Goal: Task Accomplishment & Management: Use online tool/utility

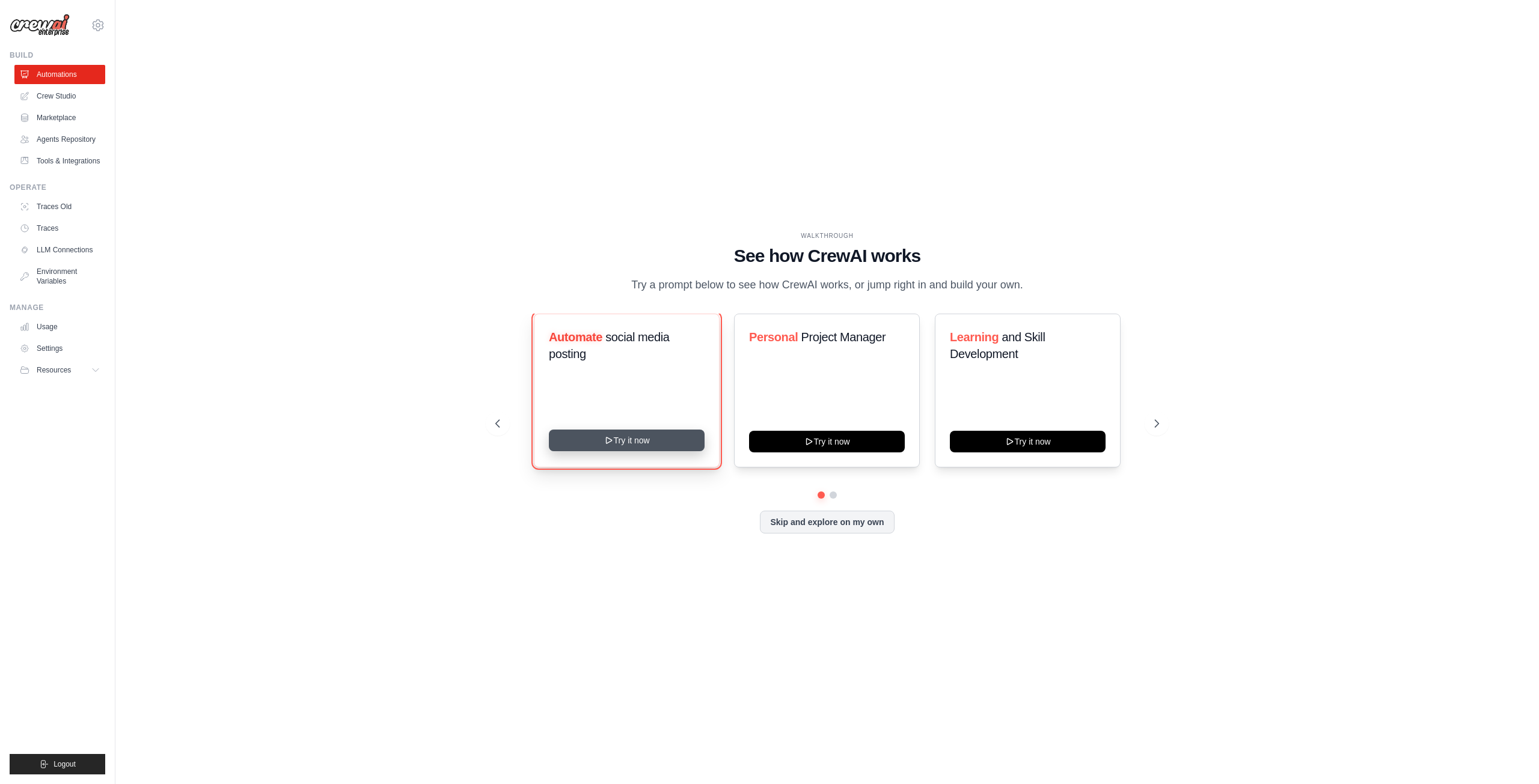
click at [651, 451] on button "Try it now" at bounding box center [627, 441] width 156 height 22
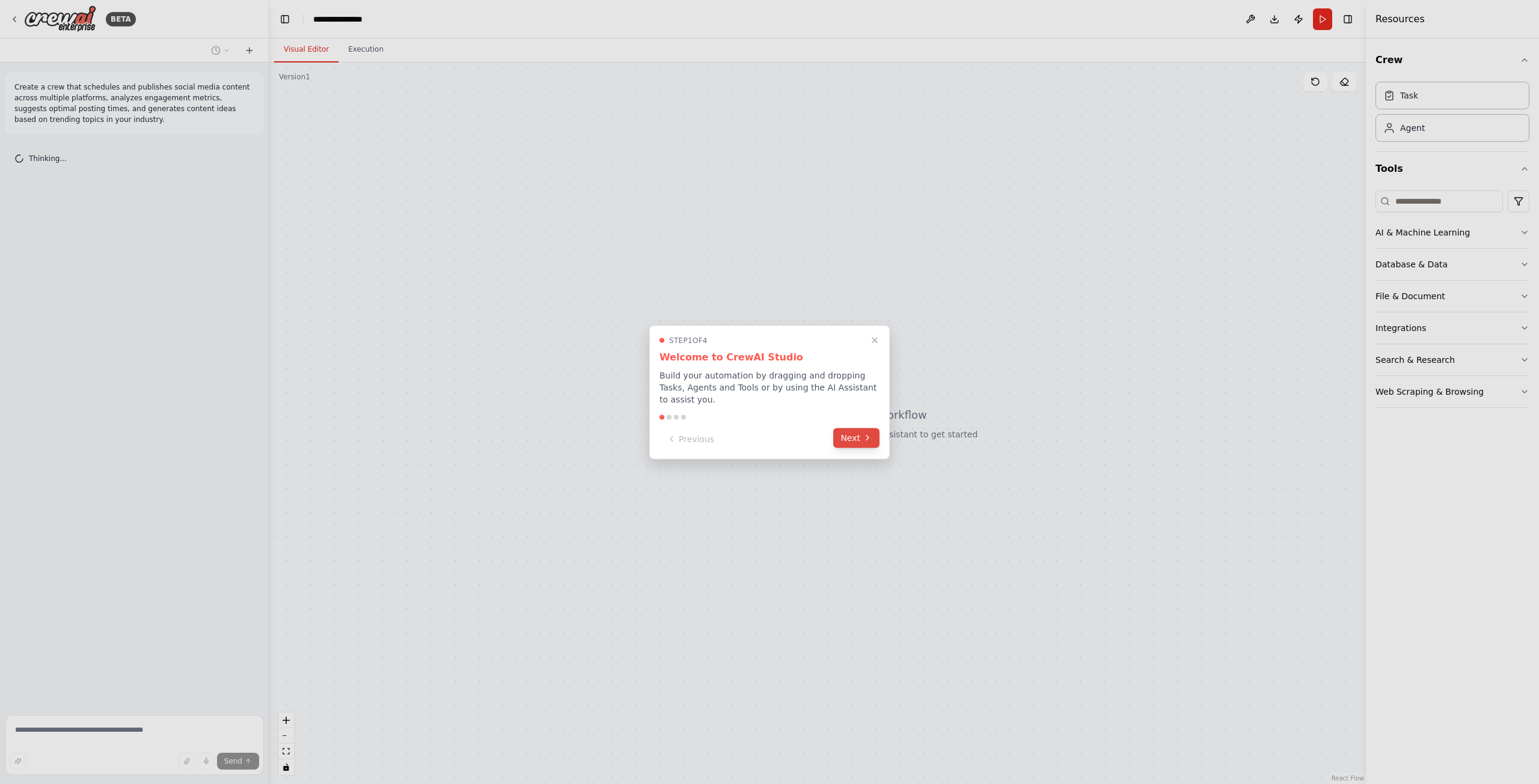
click at [866, 438] on icon at bounding box center [867, 437] width 10 height 10
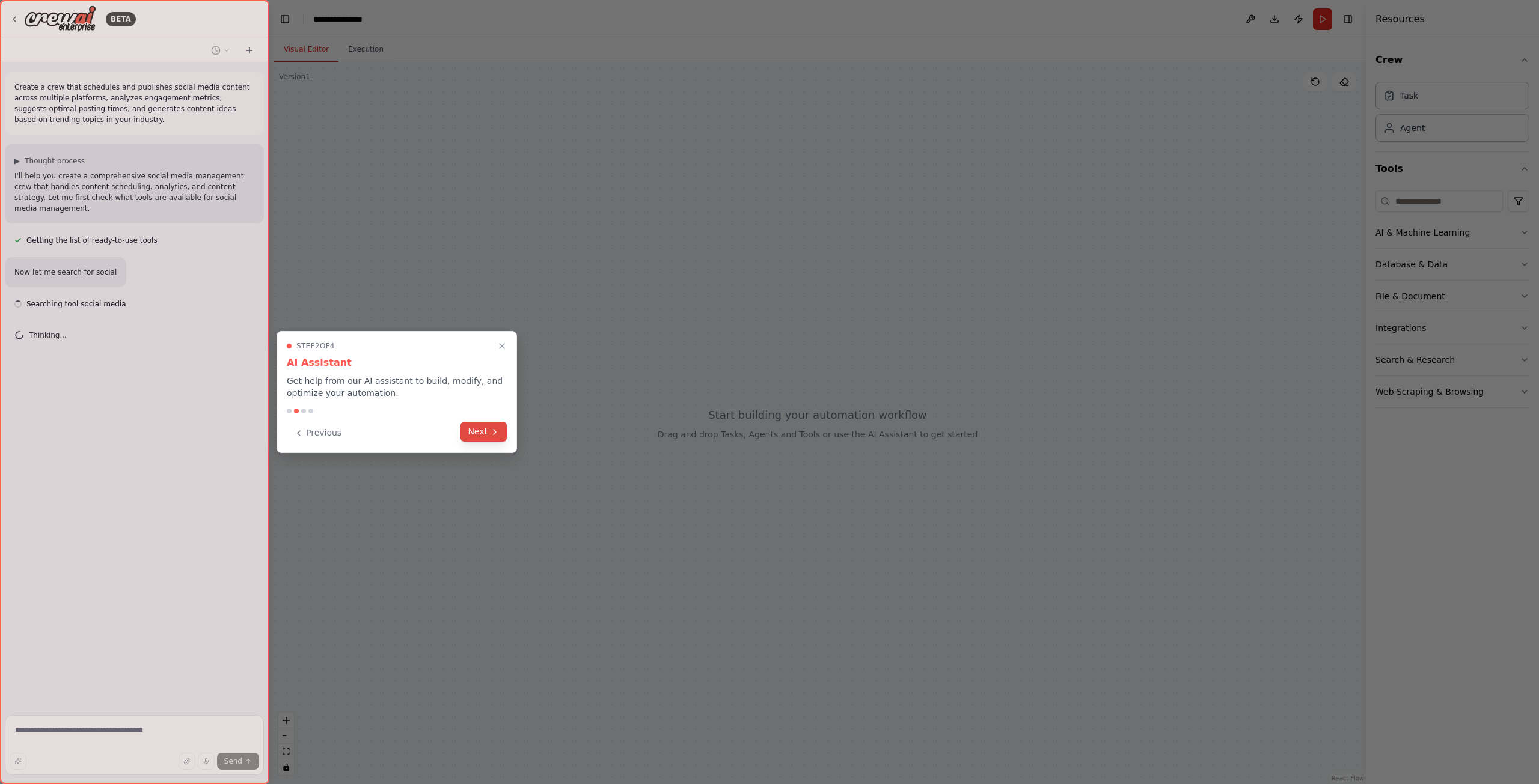
click at [491, 435] on icon at bounding box center [494, 432] width 10 height 10
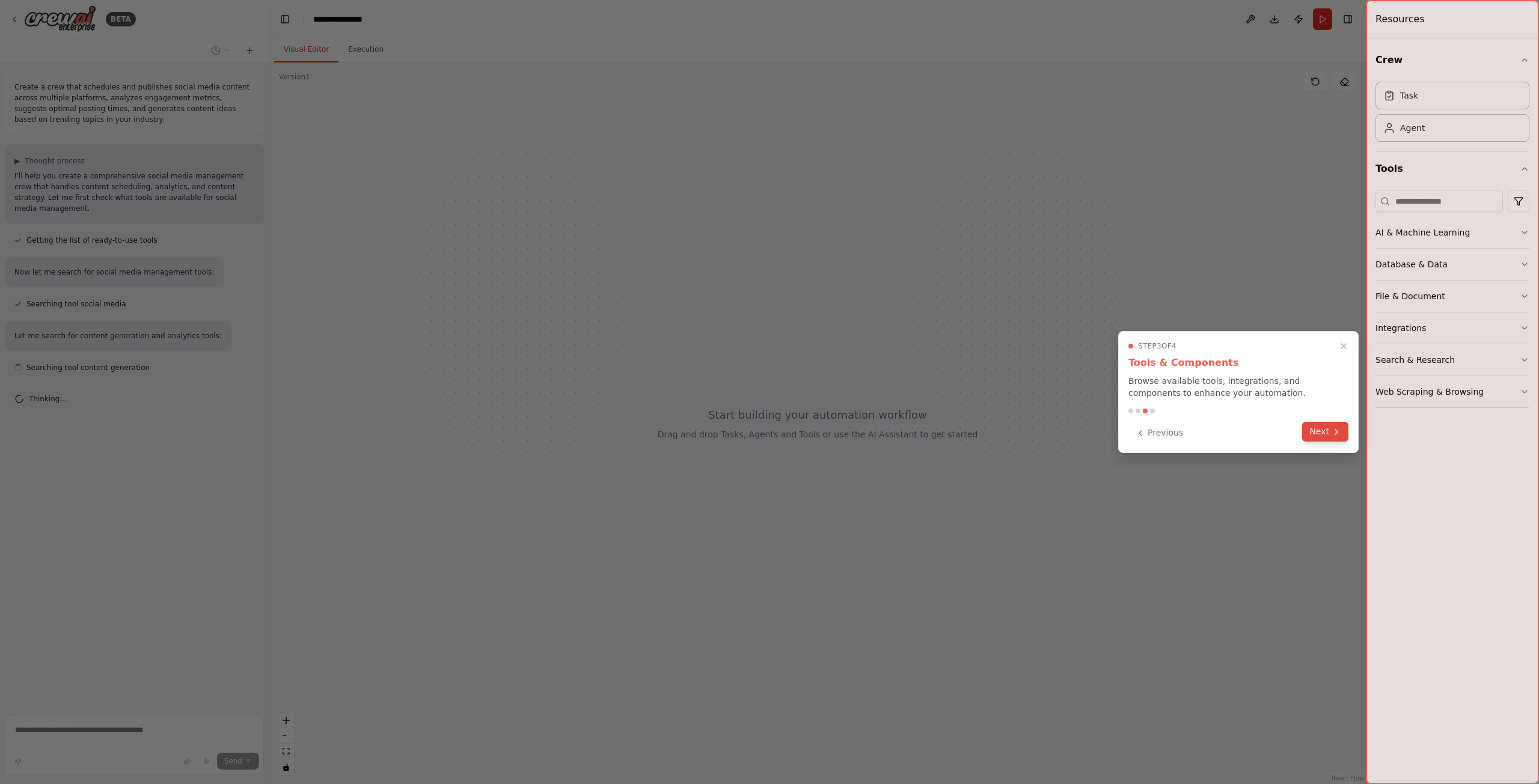
click at [1318, 433] on button "Next" at bounding box center [1325, 431] width 46 height 20
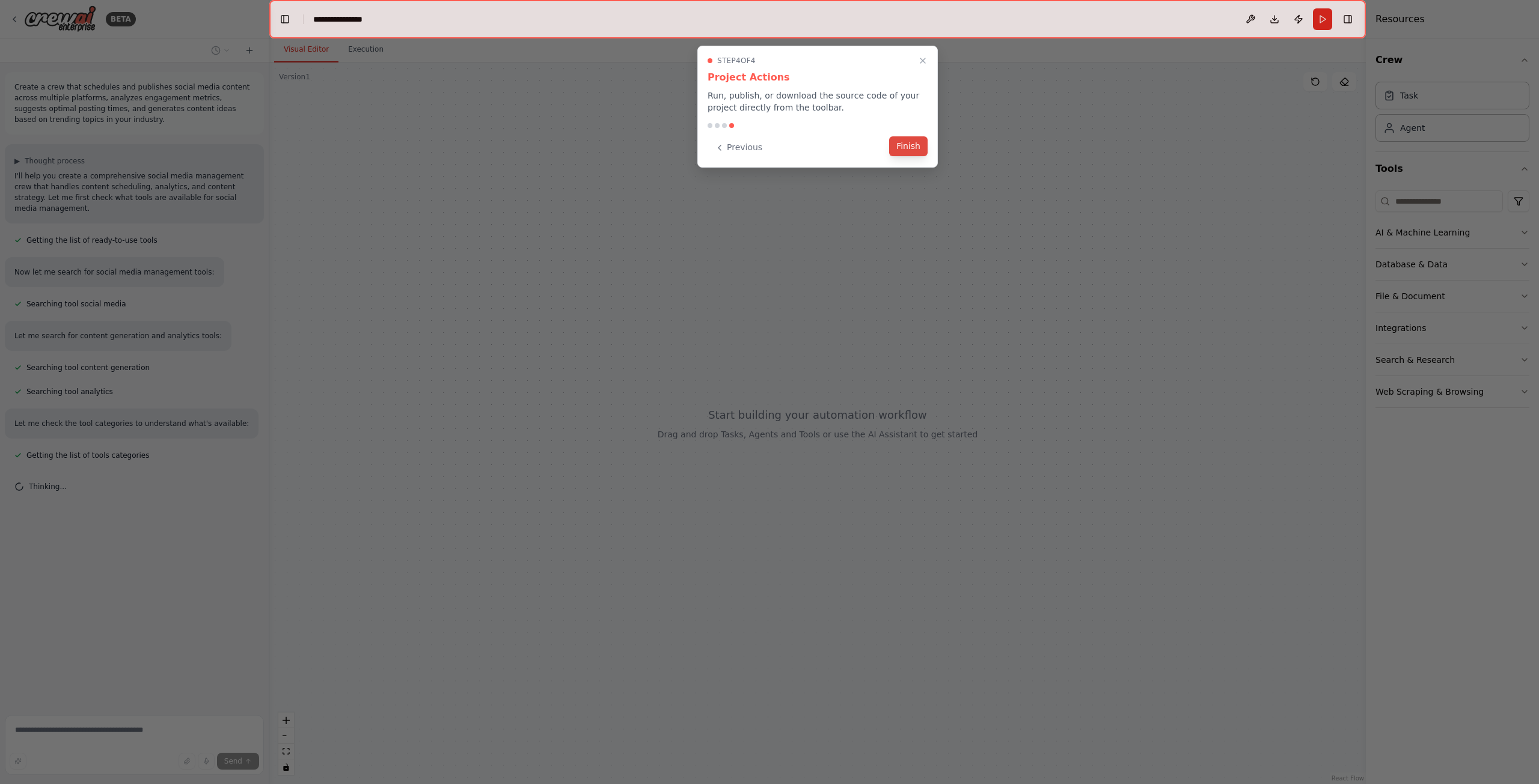
click at [917, 149] on button "Finish" at bounding box center [909, 146] width 38 height 20
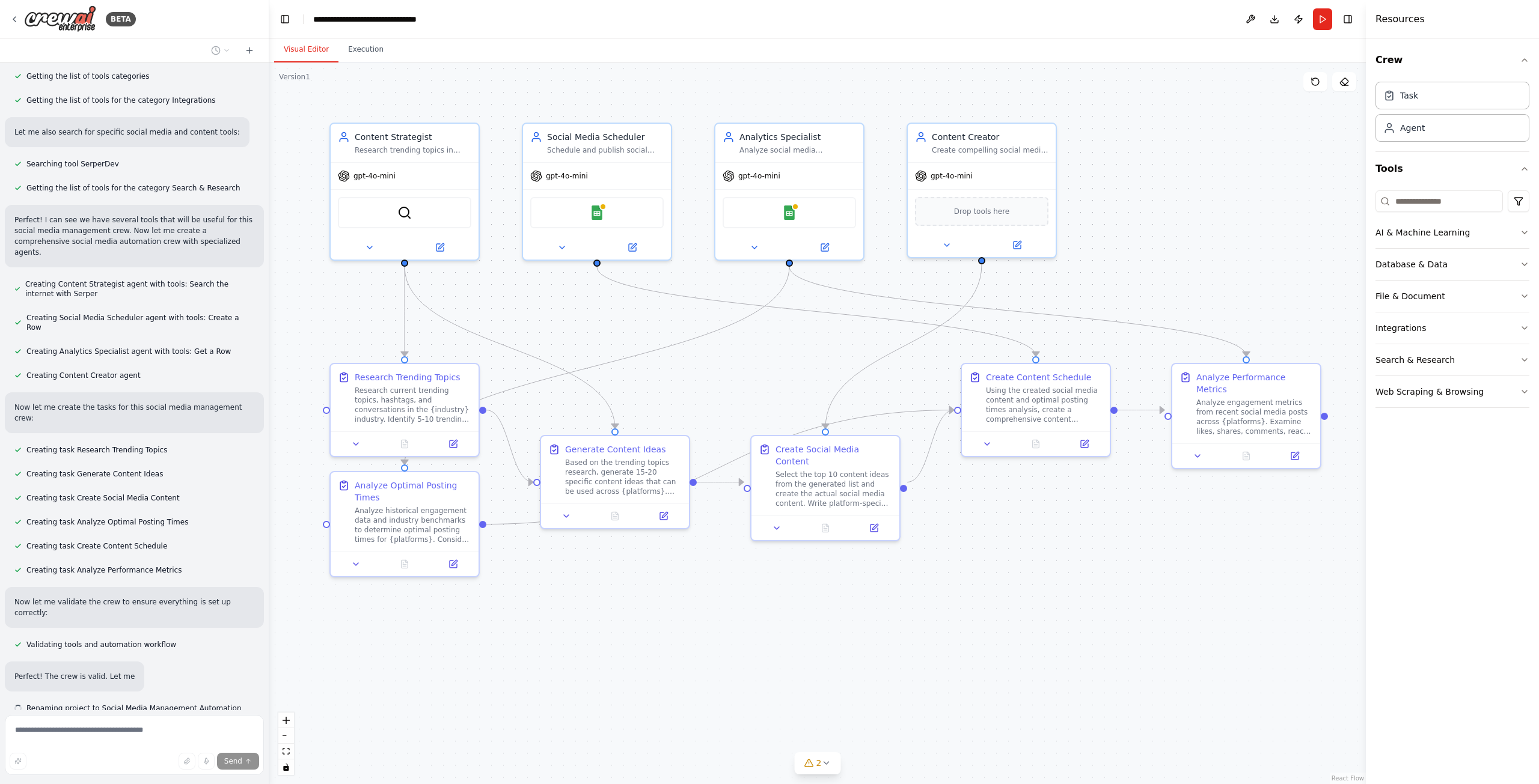
scroll to position [390, 0]
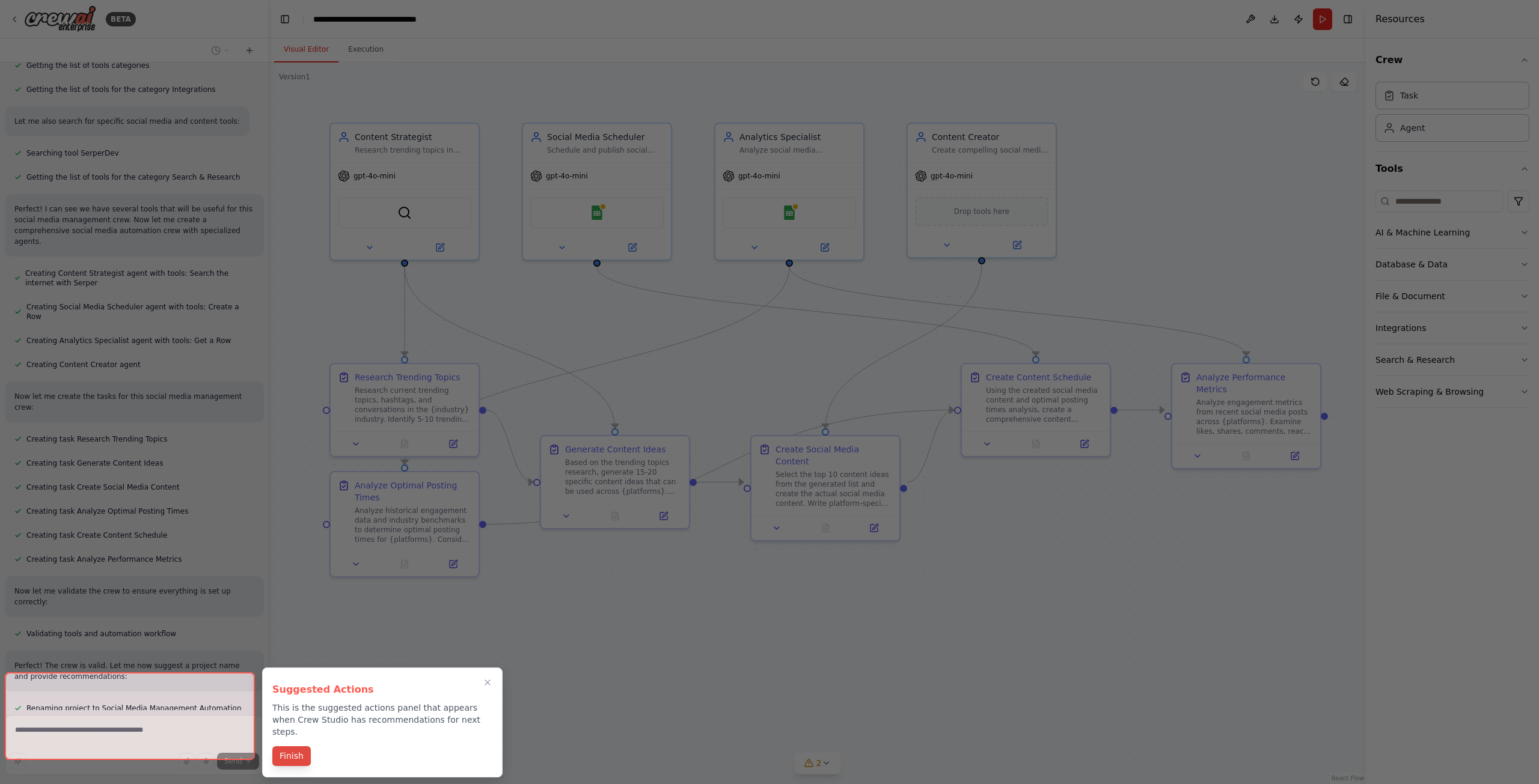
click at [296, 746] on button "Finish" at bounding box center [291, 756] width 38 height 20
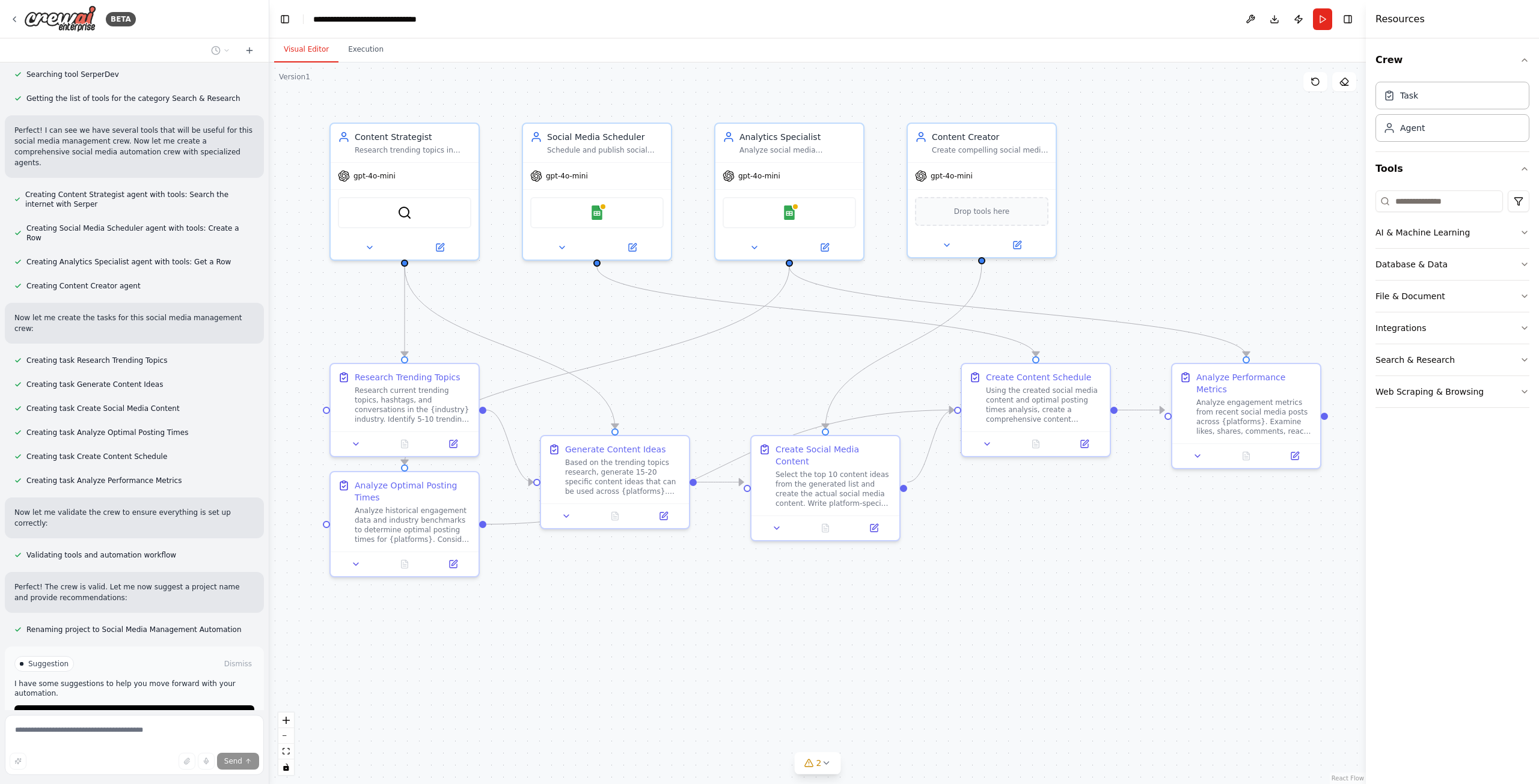
scroll to position [487, 0]
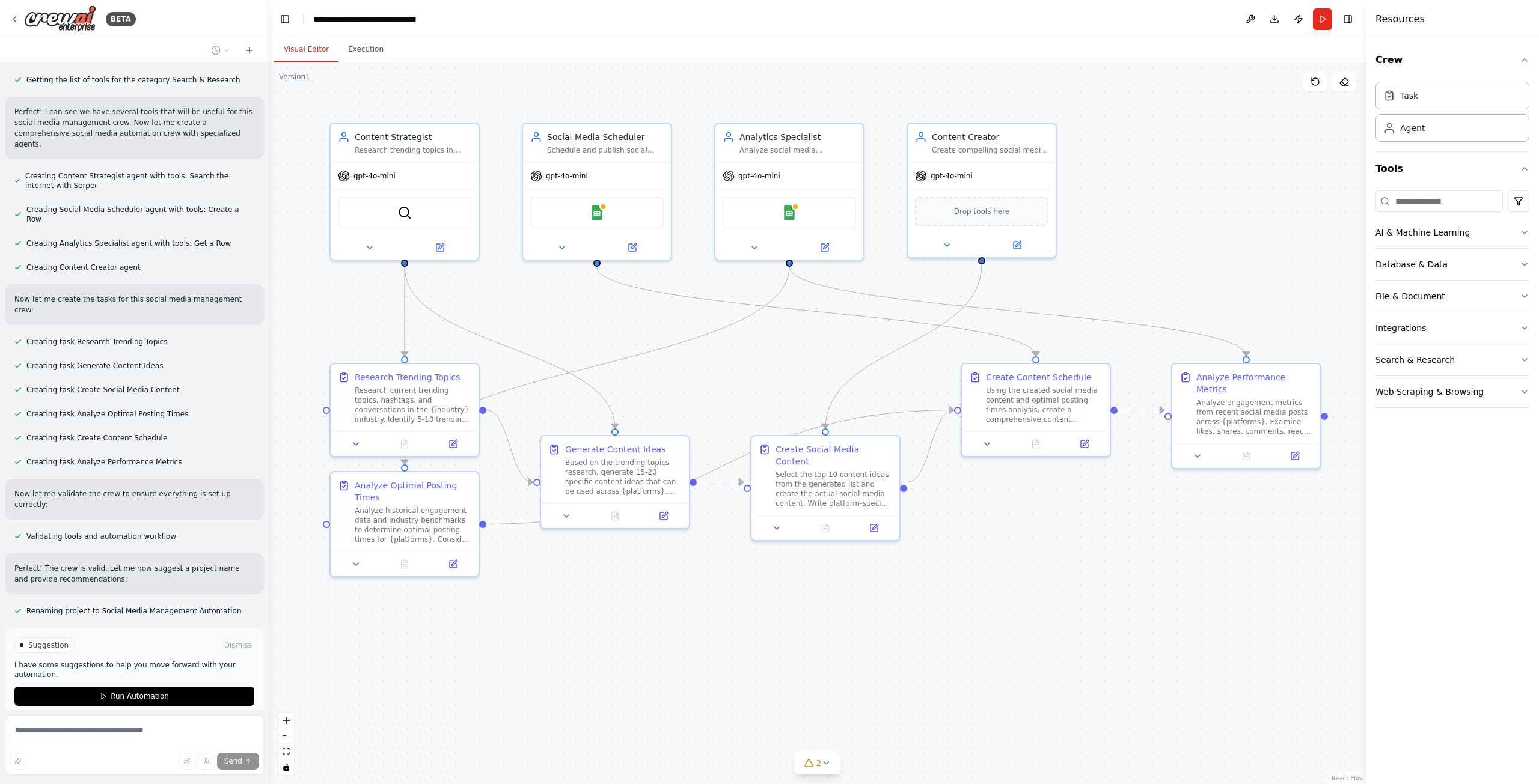
click at [165, 687] on button "Run Automation" at bounding box center [134, 696] width 240 height 19
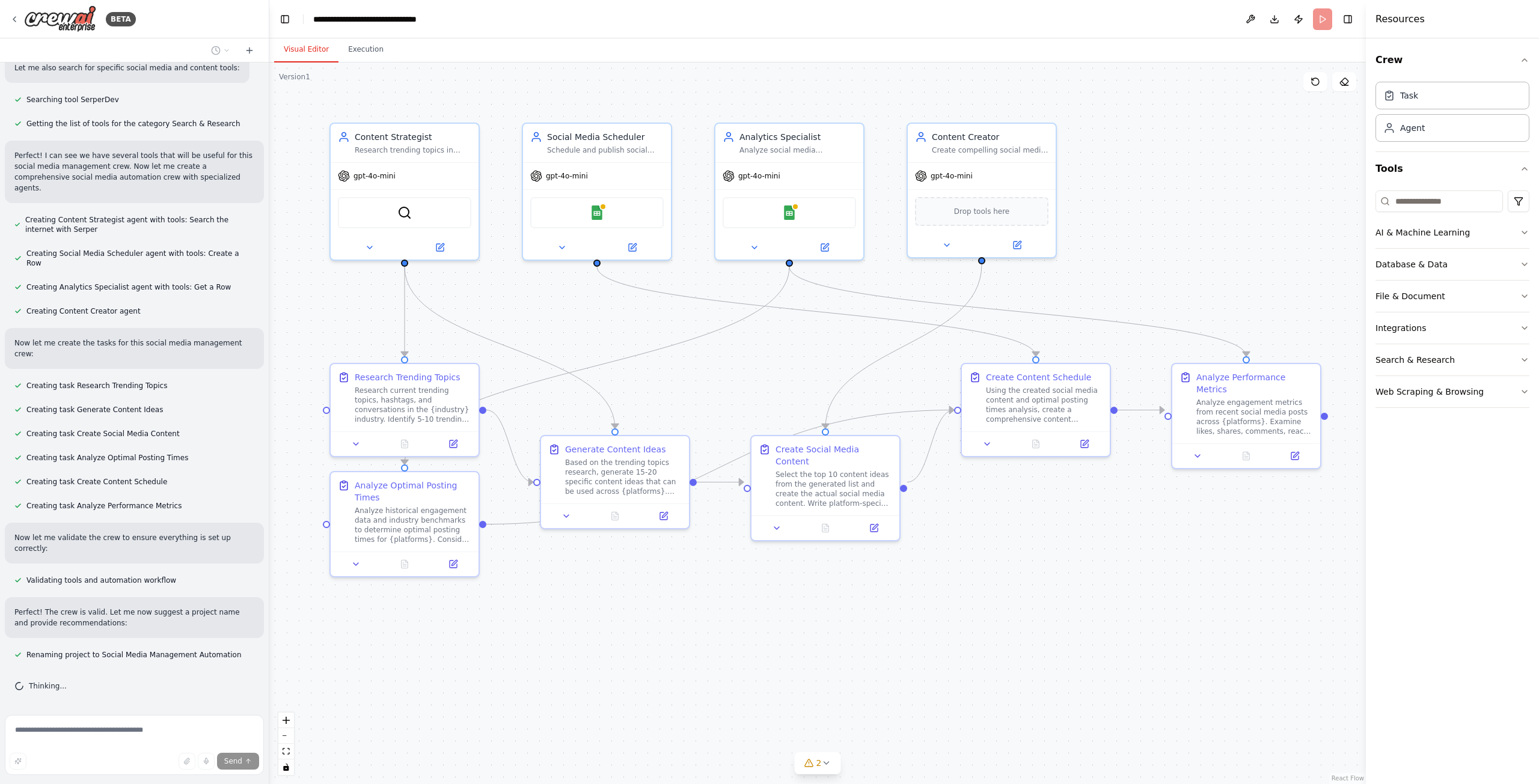
scroll to position [390, 0]
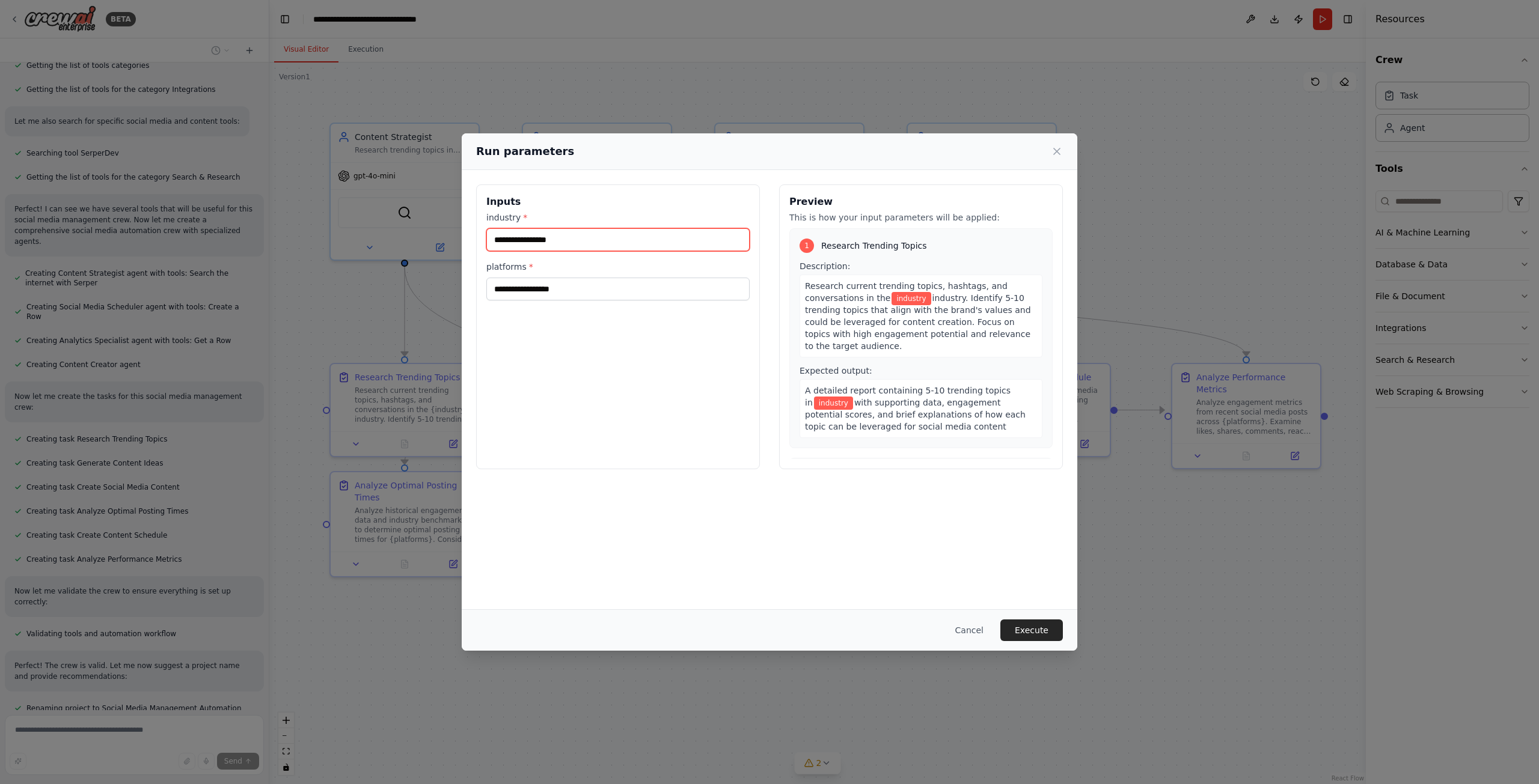
click at [619, 238] on input "industry *" at bounding box center [618, 240] width 263 height 23
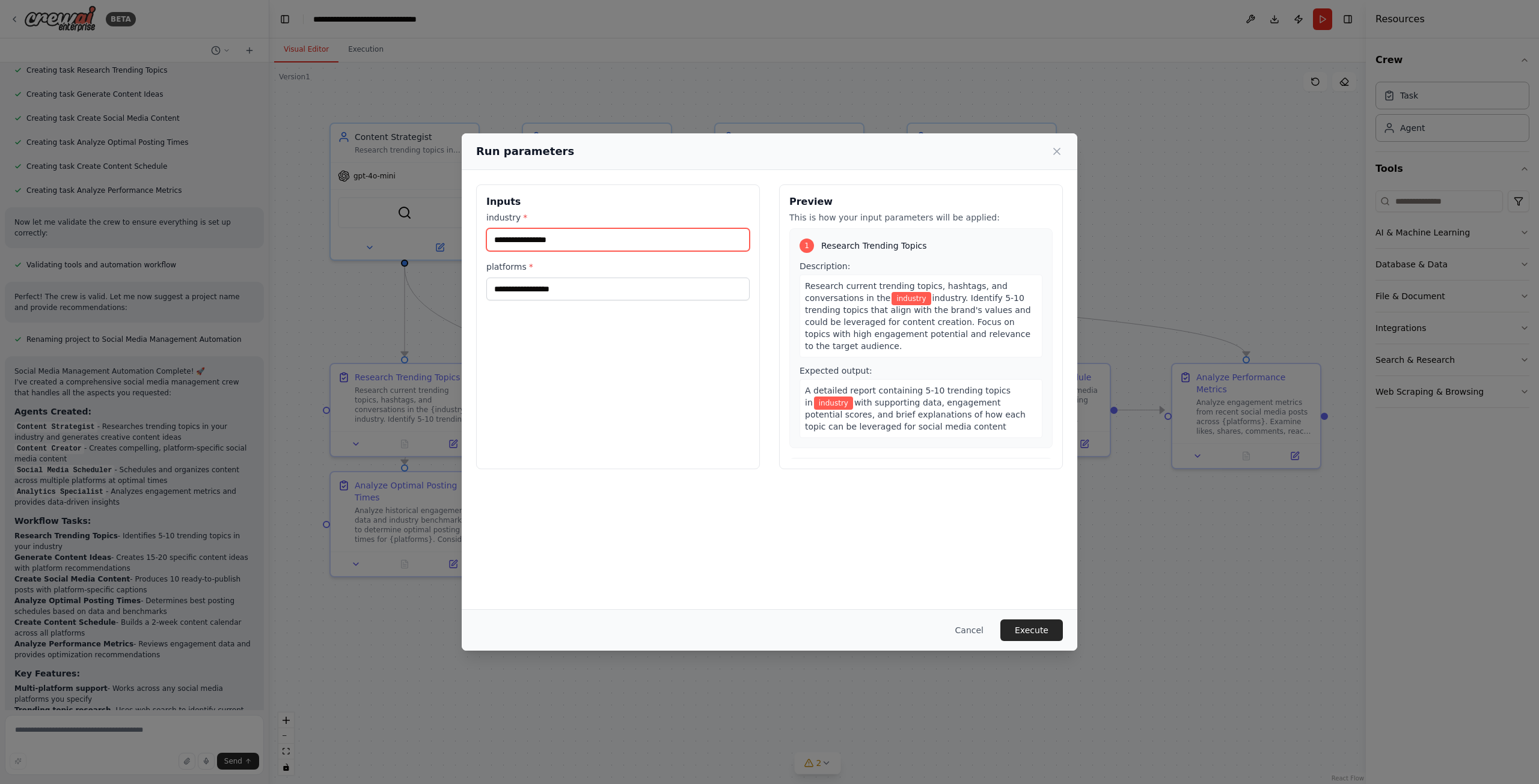
click at [611, 240] on input "industry *" at bounding box center [618, 240] width 263 height 23
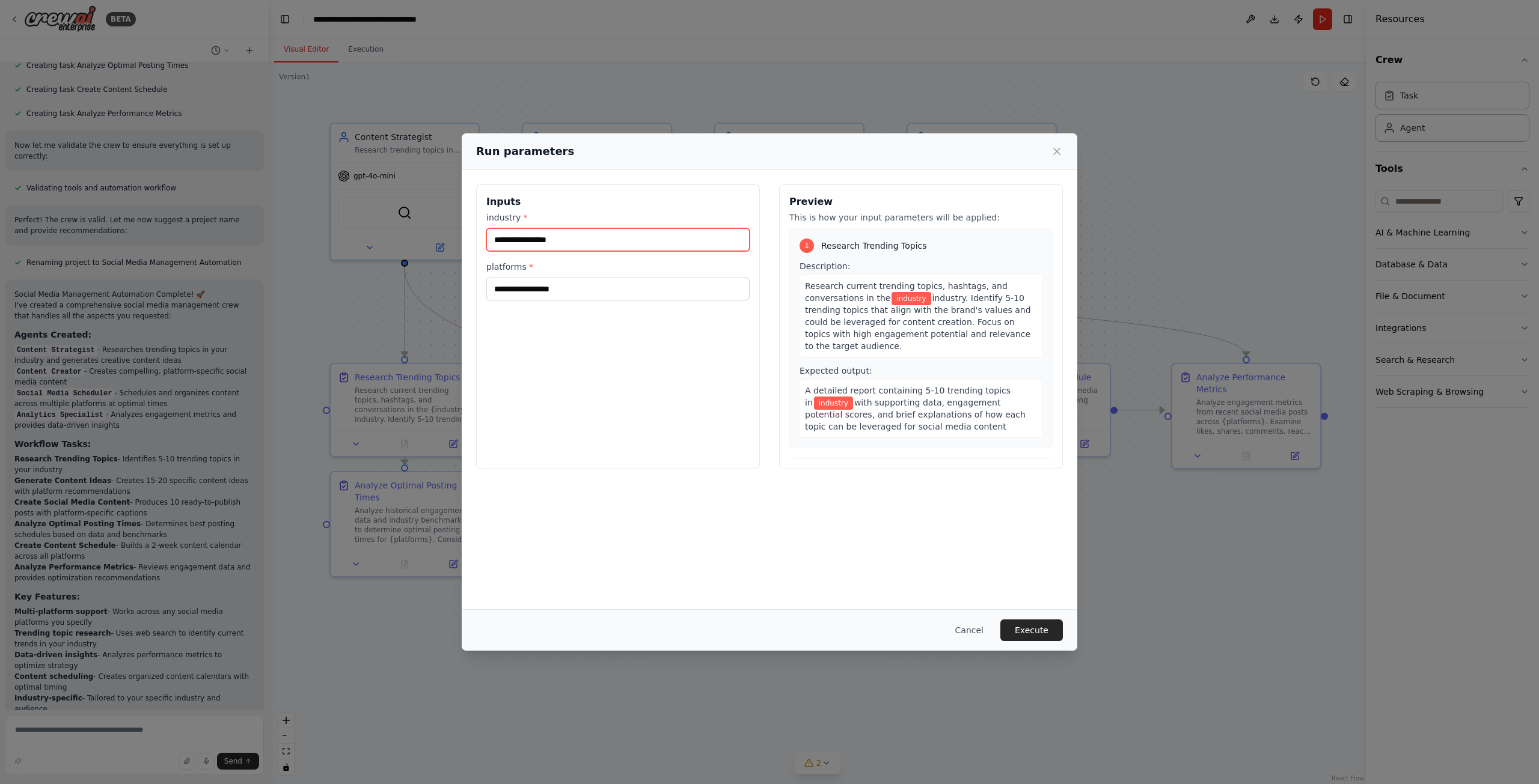
type input "*"
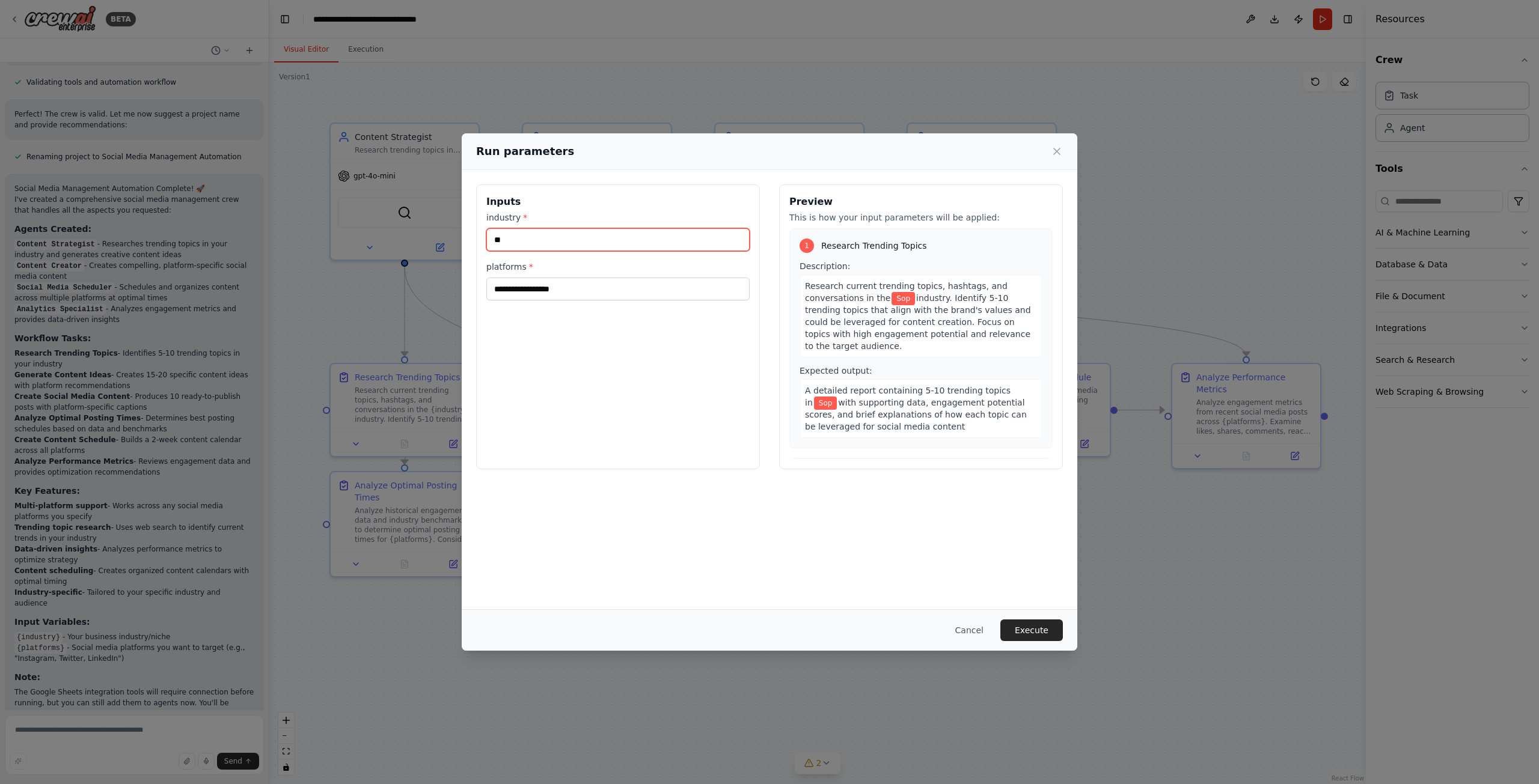
scroll to position [952, 0]
type input "*****"
drag, startPoint x: 673, startPoint y: 309, endPoint x: 689, endPoint y: 291, distance: 24.1
click at [679, 305] on div "Inputs industry * ***** platforms *" at bounding box center [618, 327] width 284 height 285
click at [690, 290] on input "platforms *" at bounding box center [618, 289] width 263 height 23
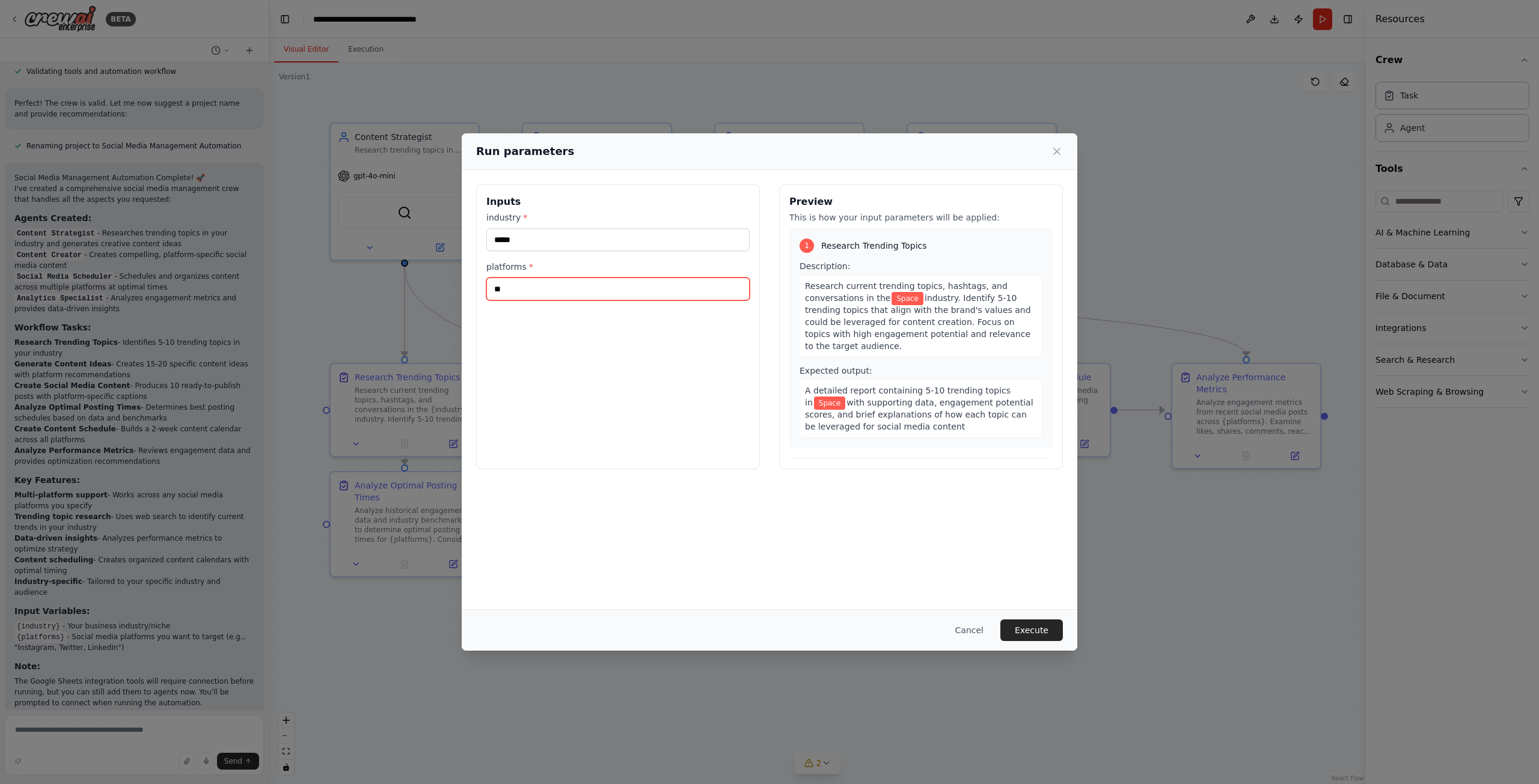
type input "*"
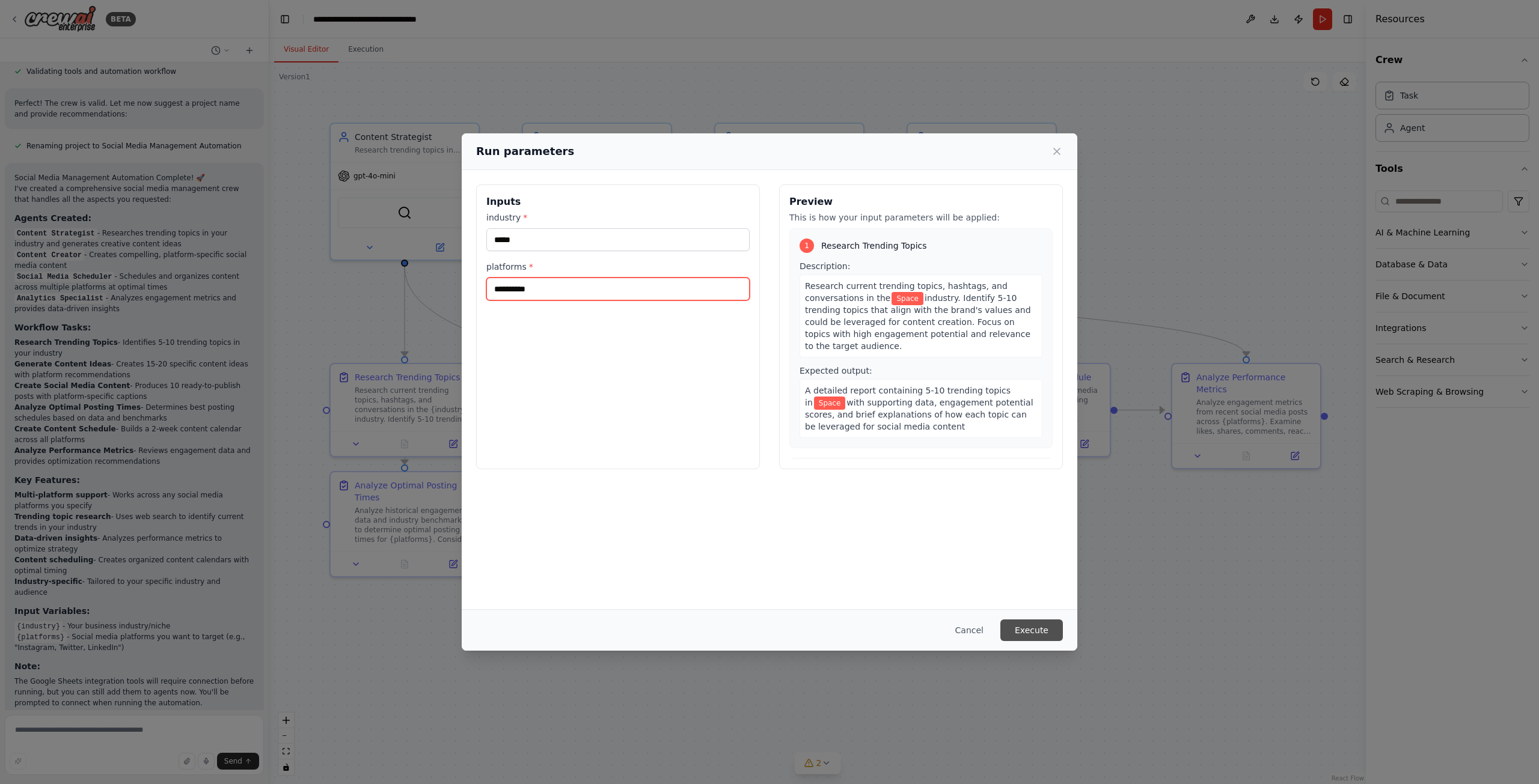
type input "**********"
click at [1031, 619] on button "Execute" at bounding box center [1031, 630] width 62 height 22
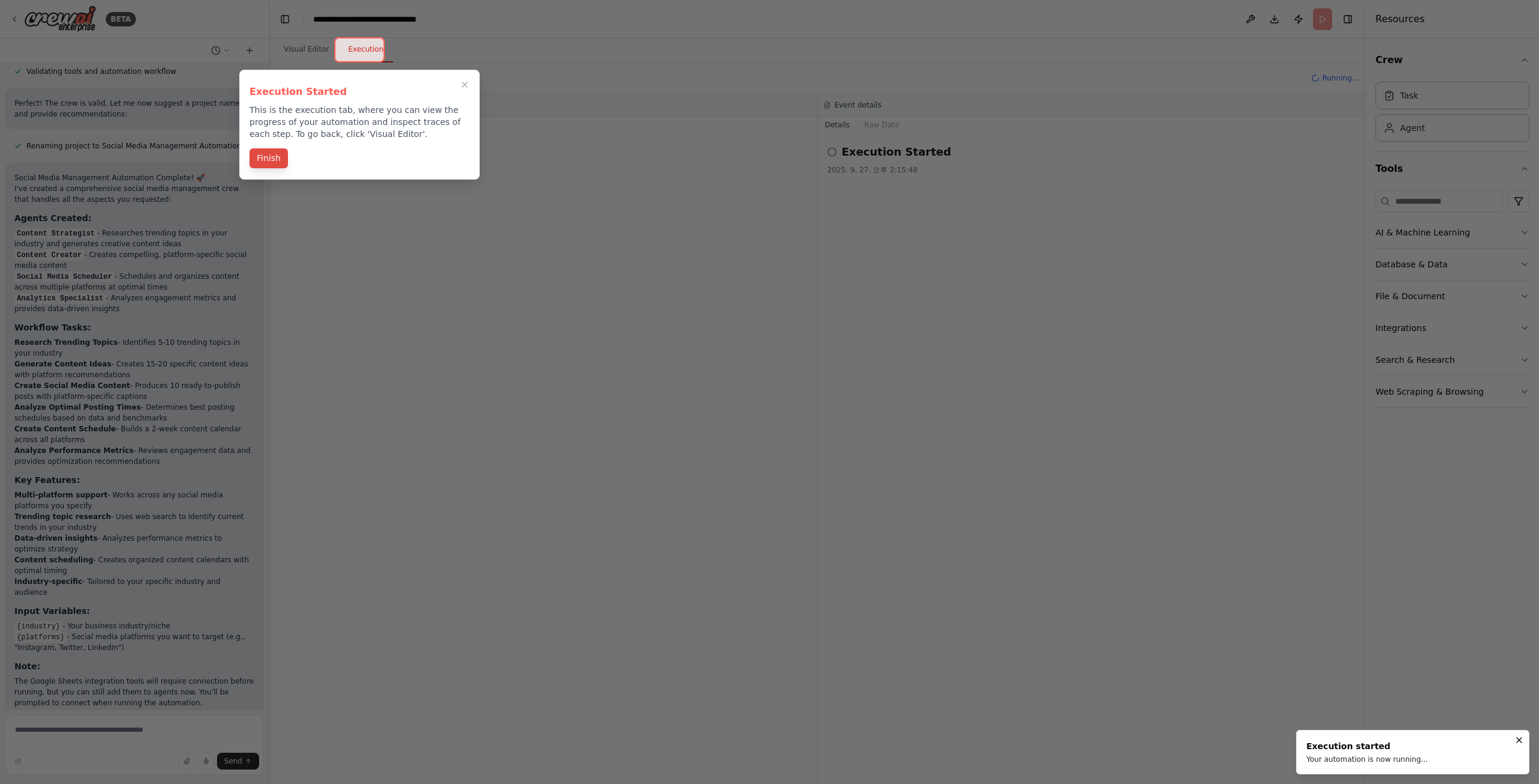
click at [258, 158] on button "Finish" at bounding box center [268, 158] width 38 height 20
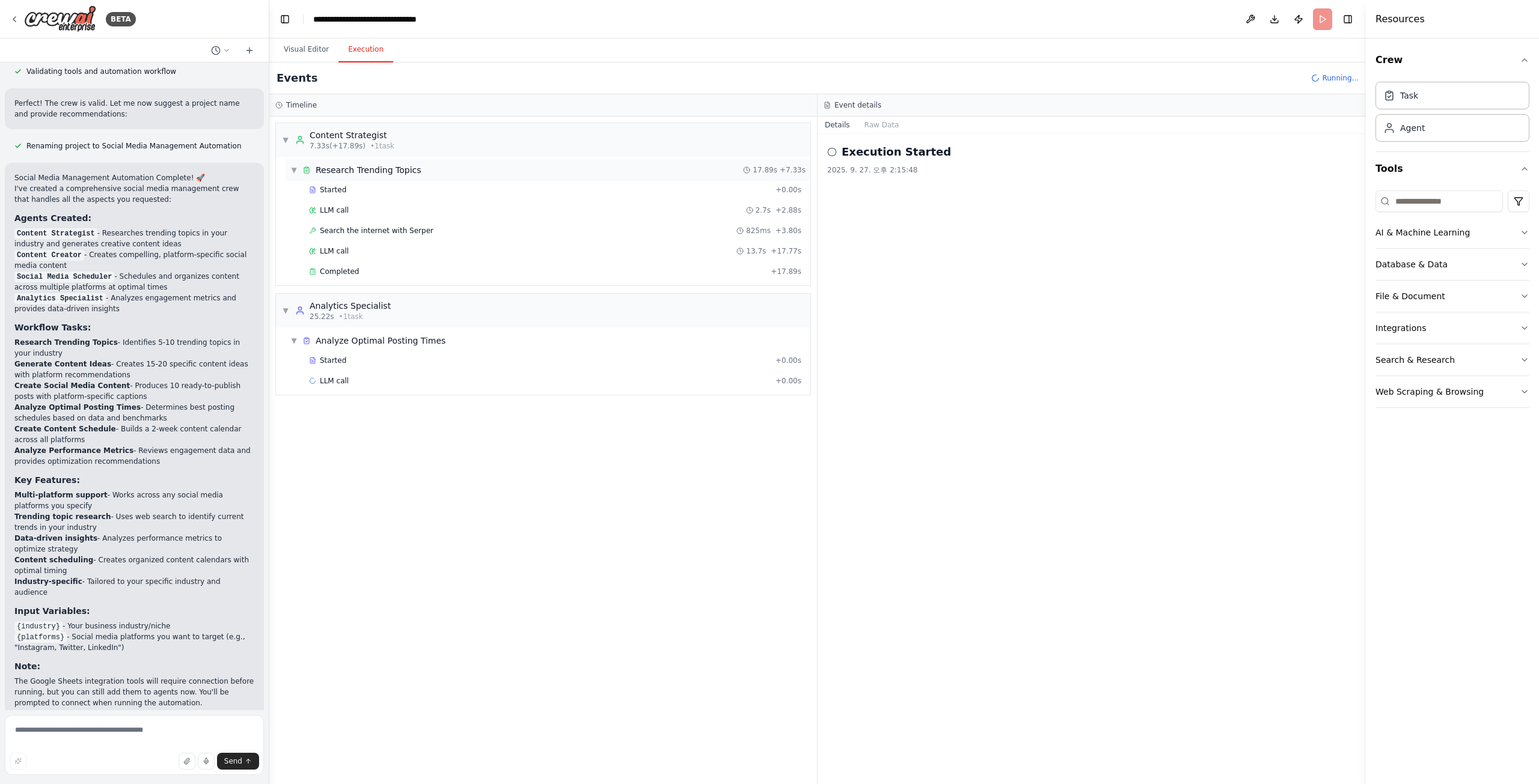
click at [299, 166] on div "▼ Research Trending Topics" at bounding box center [356, 170] width 131 height 12
click at [286, 170] on div "▶ Research Trending Topics 17.89s + 7.33s" at bounding box center [548, 170] width 525 height 22
click at [1520, 234] on icon "button" at bounding box center [1524, 232] width 10 height 10
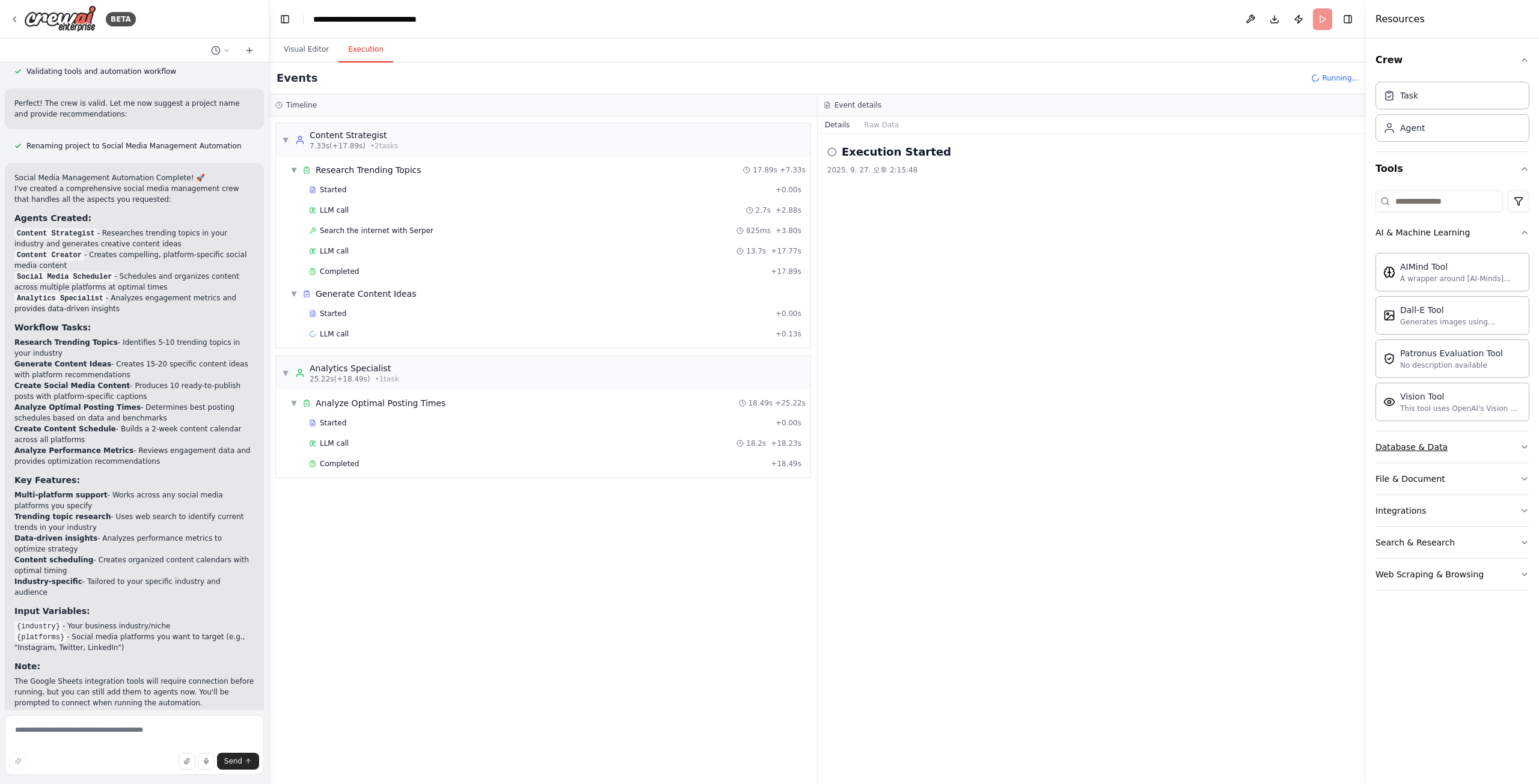
click at [1514, 448] on button "Database & Data" at bounding box center [1452, 446] width 154 height 31
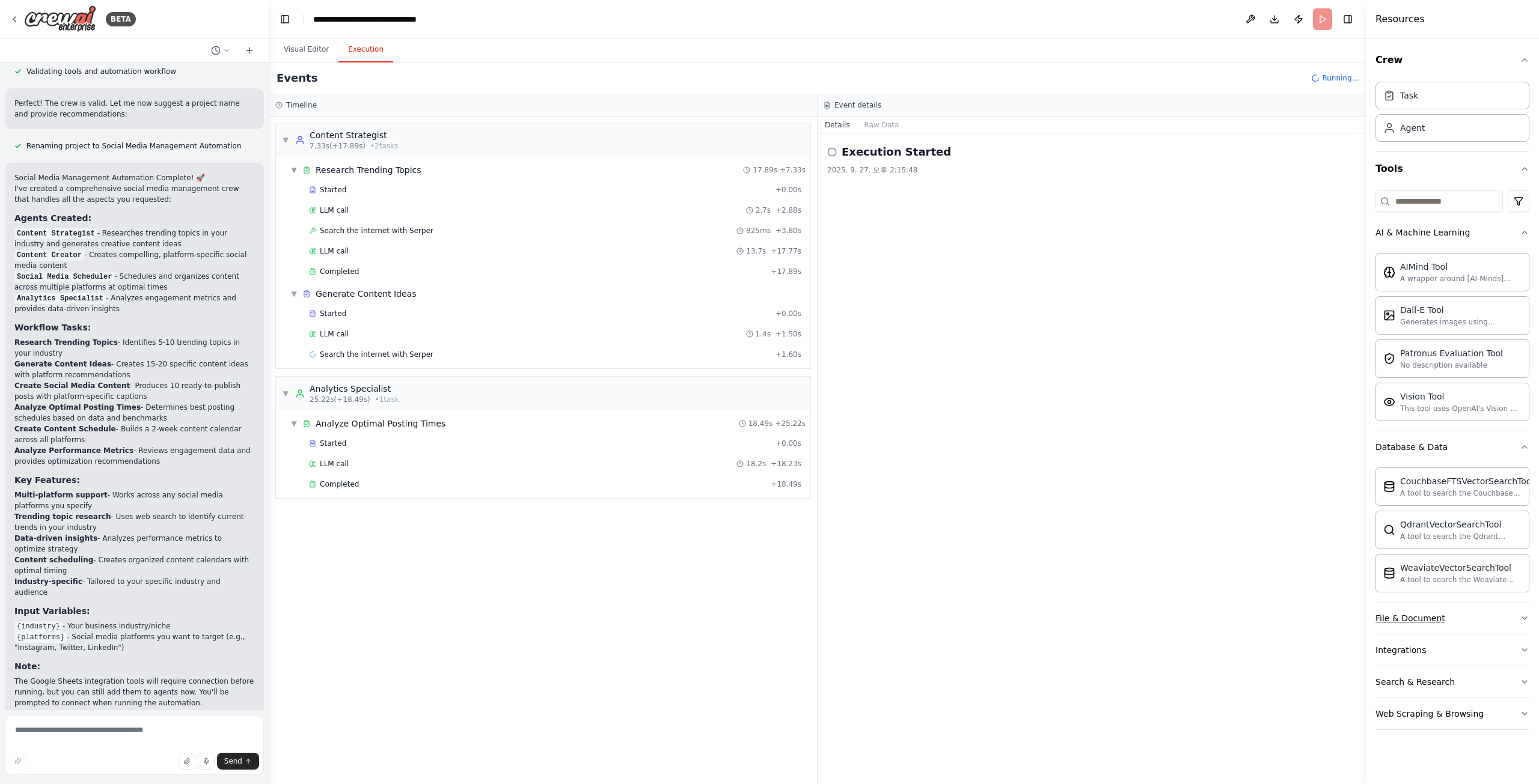
click at [1521, 618] on icon "button" at bounding box center [1524, 618] width 10 height 10
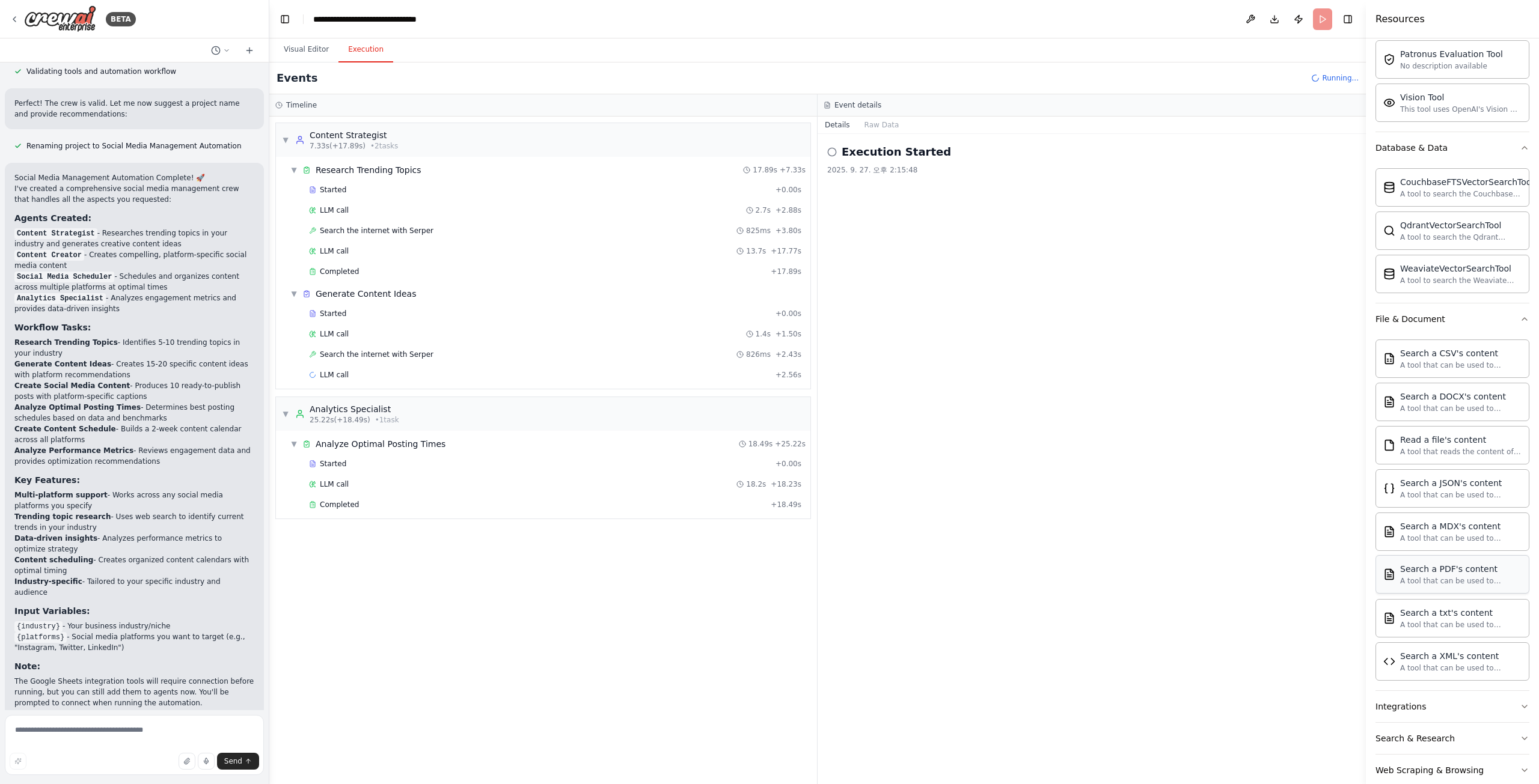
scroll to position [321, 0]
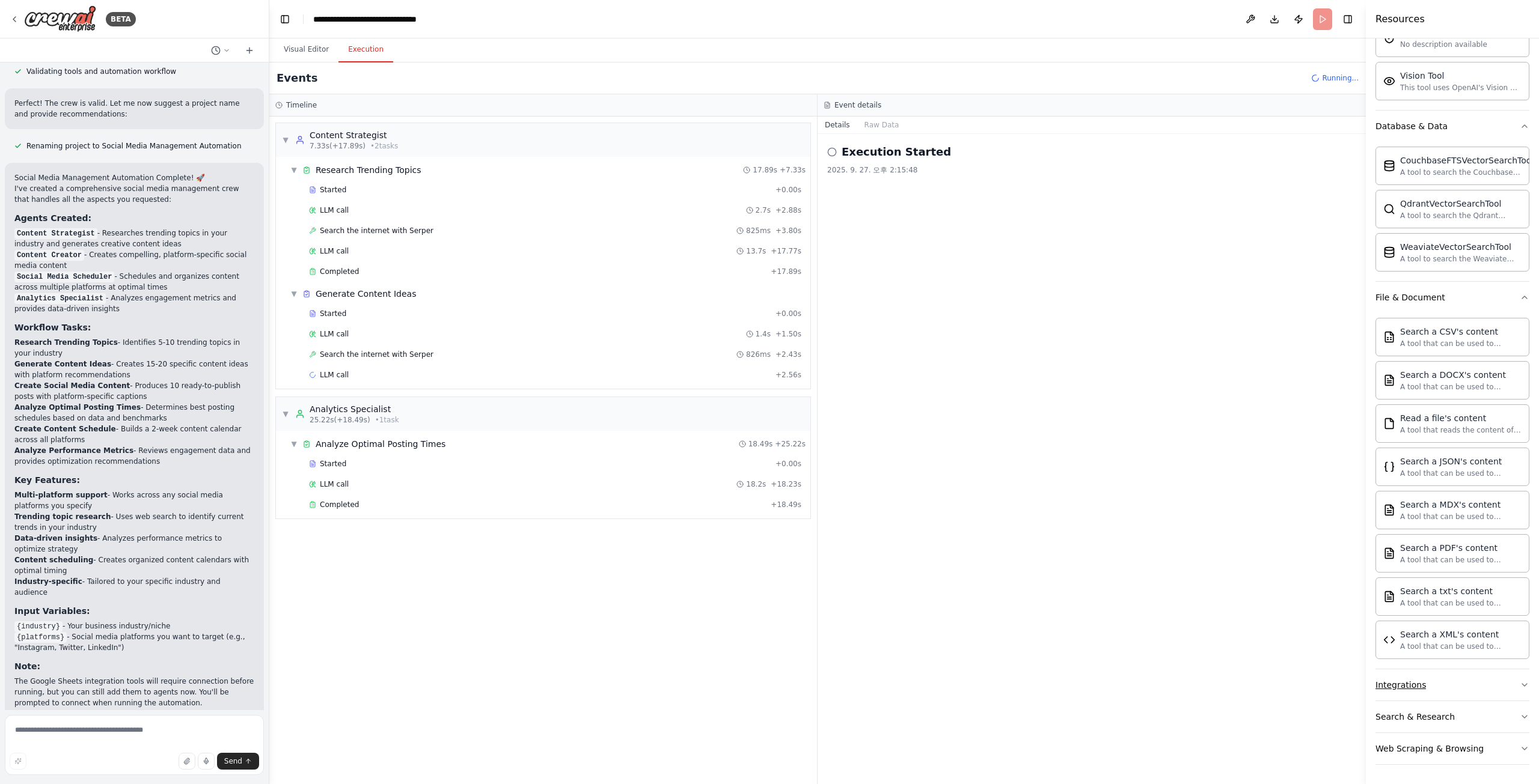
click at [1496, 684] on button "Integrations" at bounding box center [1452, 685] width 154 height 31
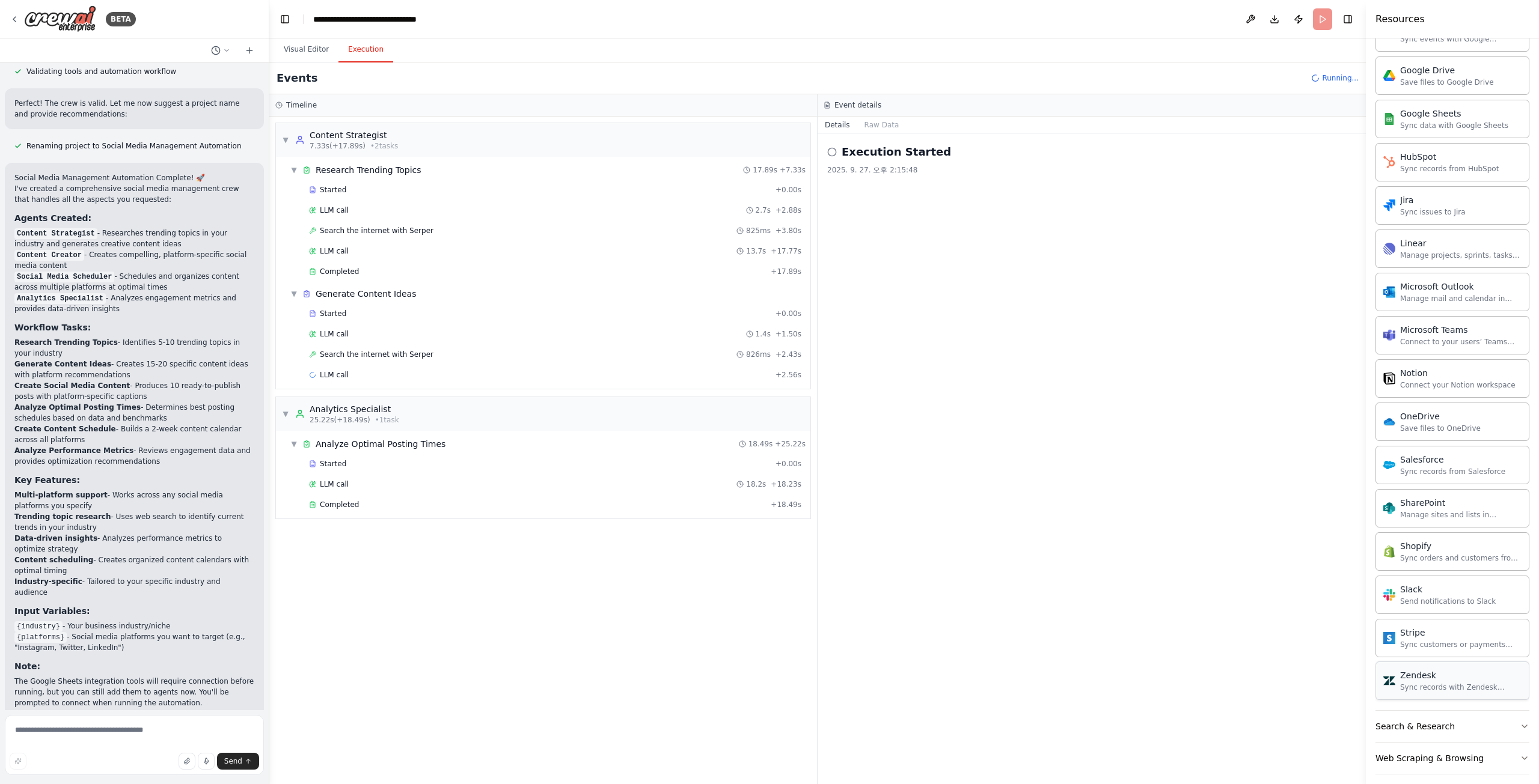
scroll to position [1282, 0]
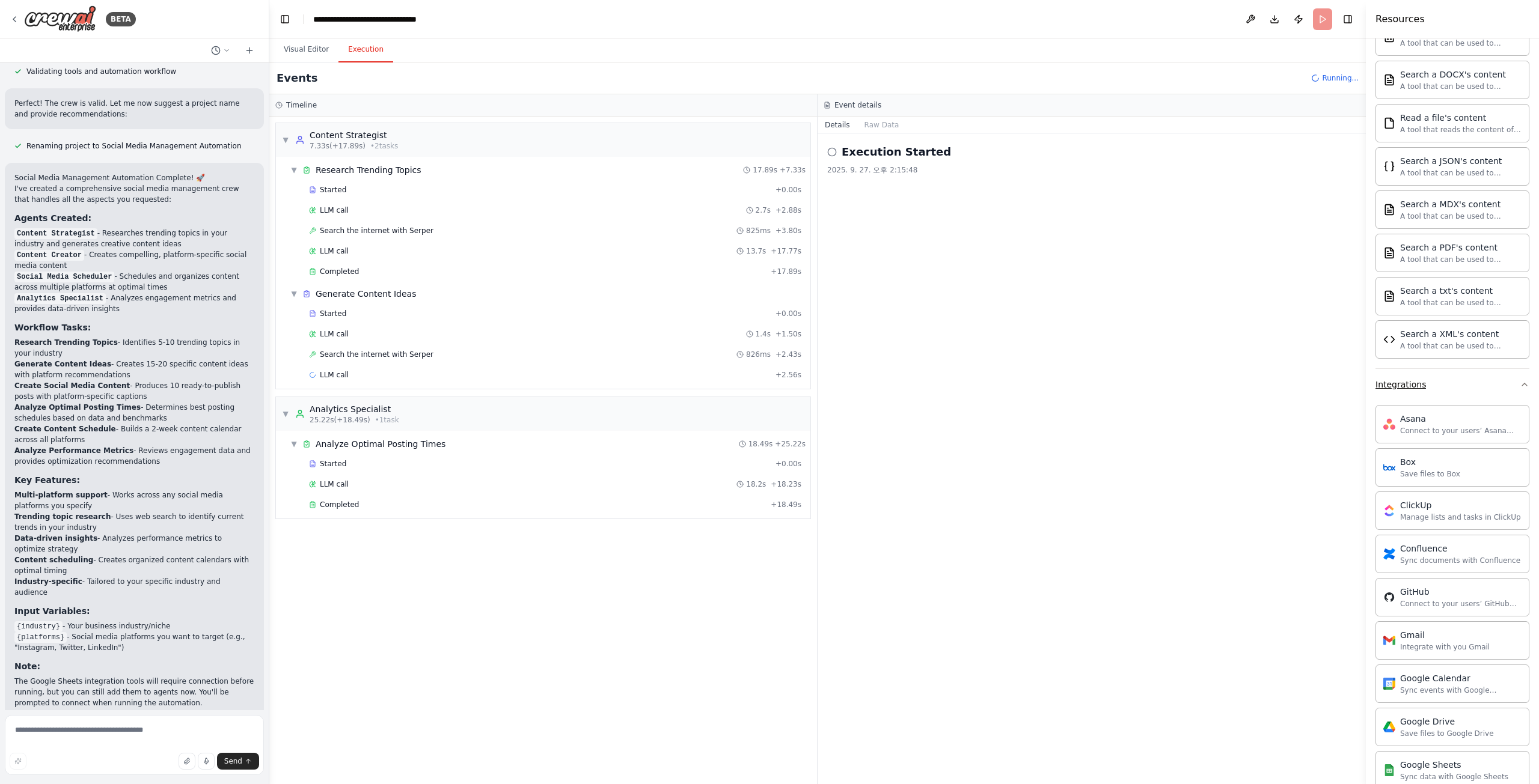
click at [1510, 394] on button "Integrations" at bounding box center [1452, 384] width 154 height 31
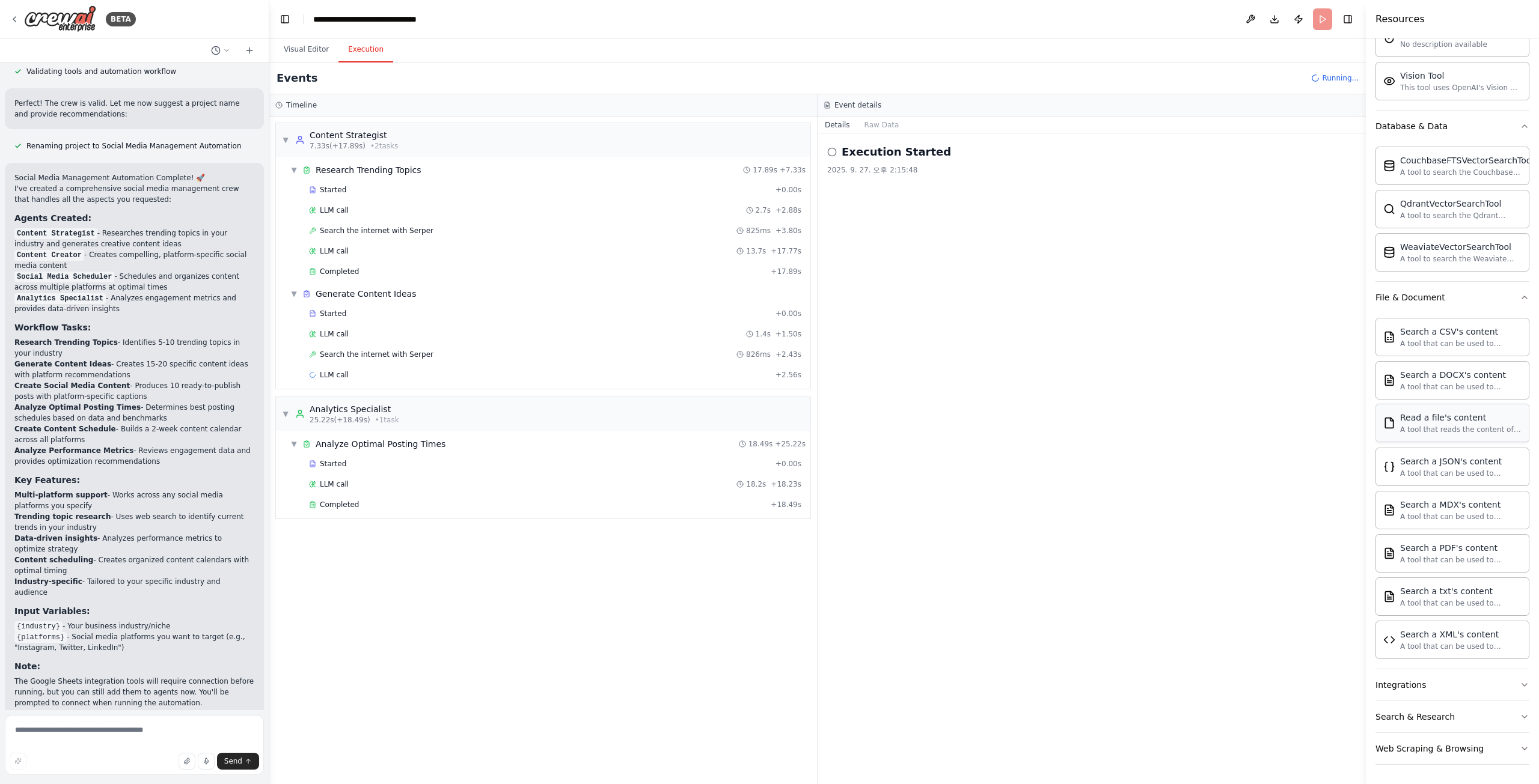
scroll to position [81, 0]
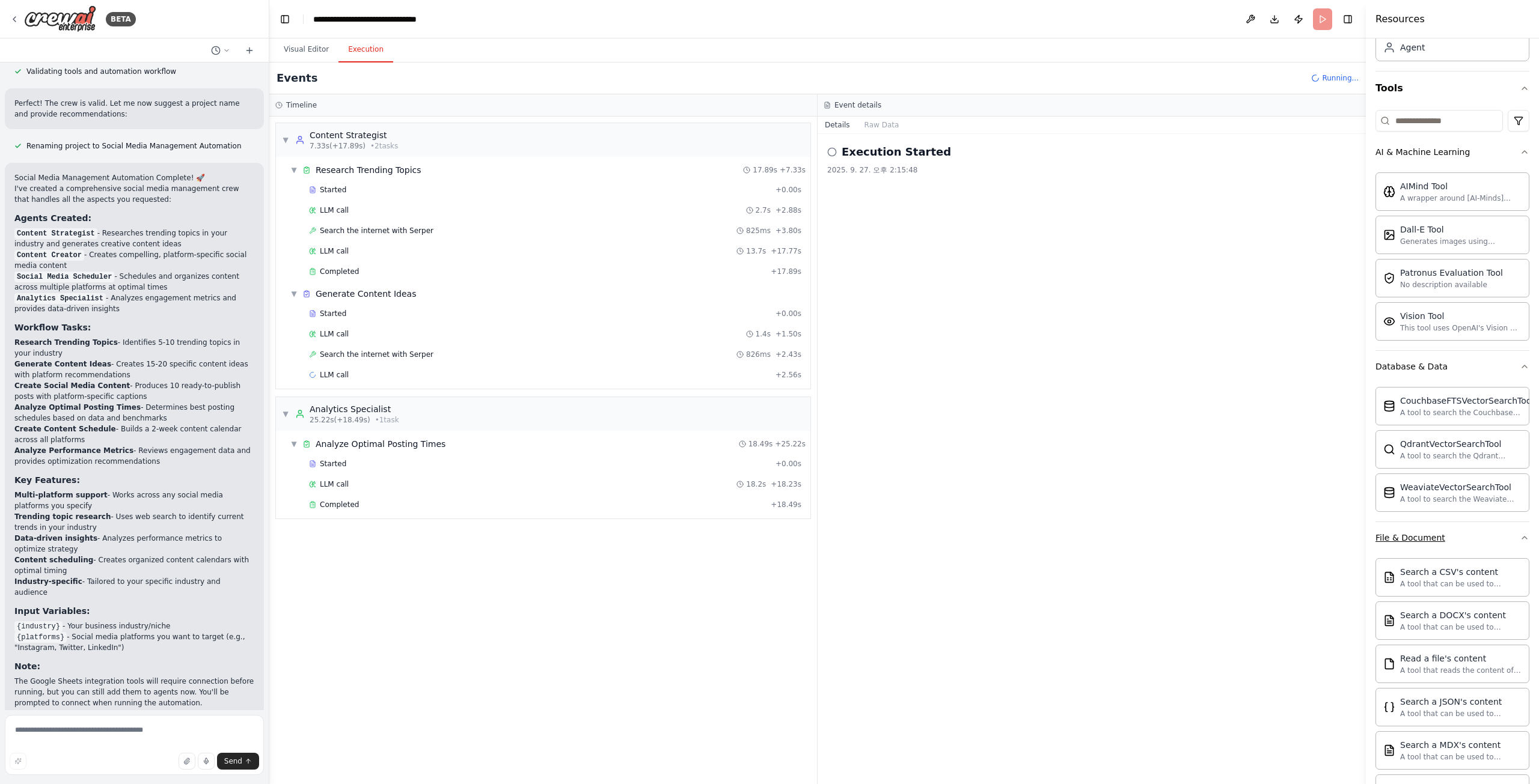
click at [1507, 541] on button "File & Document" at bounding box center [1452, 537] width 154 height 31
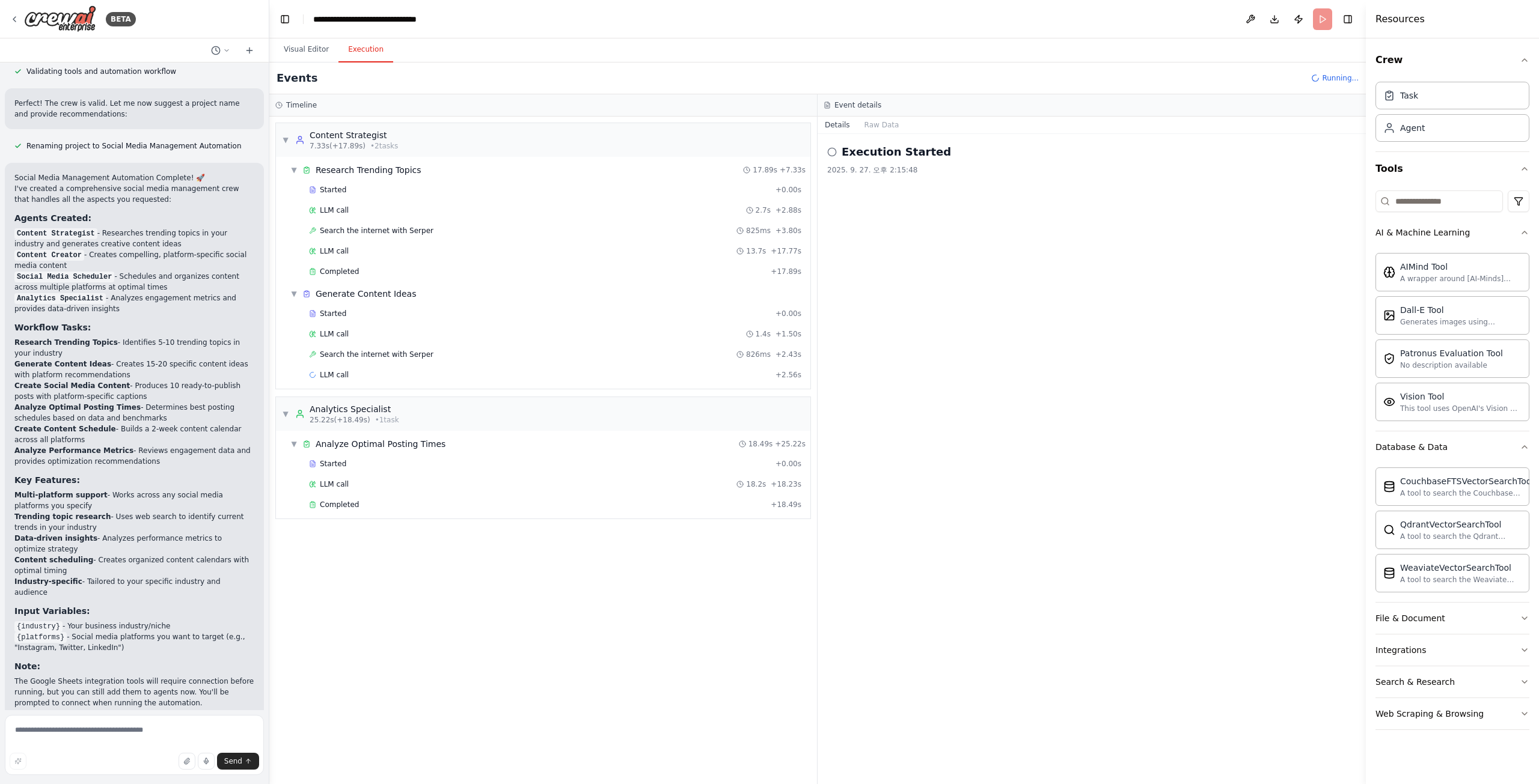
click at [1529, 238] on div "Crew Task Agent Tools AI & Machine Learning AIMind Tool A wrapper around [AI-Mi…" at bounding box center [1452, 411] width 173 height 746
click at [1526, 234] on icon "button" at bounding box center [1524, 232] width 10 height 10
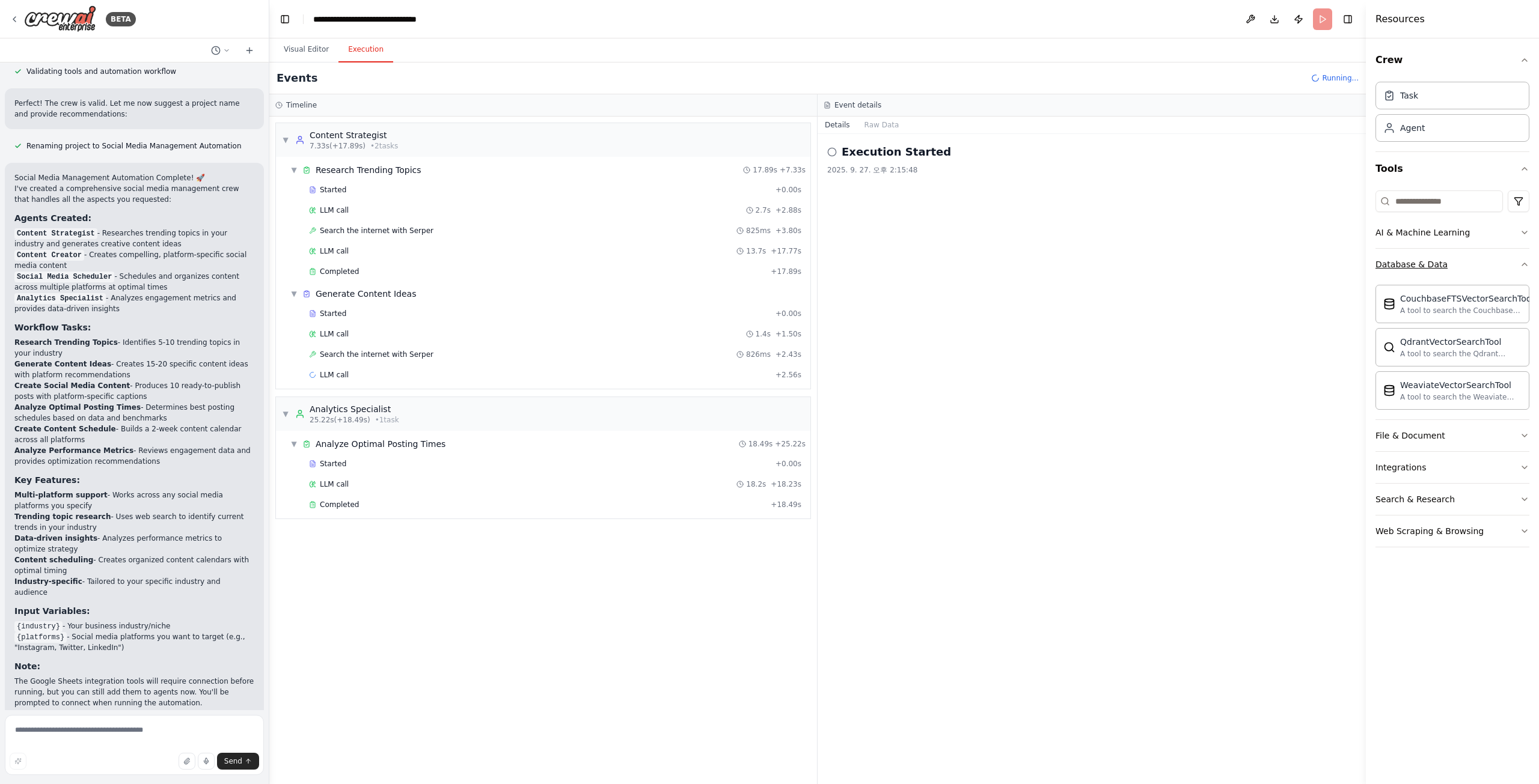
click at [1519, 262] on button "Database & Data" at bounding box center [1452, 264] width 154 height 31
click at [389, 577] on div "▼ Content Strategist 7.33s (+17.89s) • 2 task s ▼ Research Trending Topics 17.8…" at bounding box center [543, 450] width 548 height 668
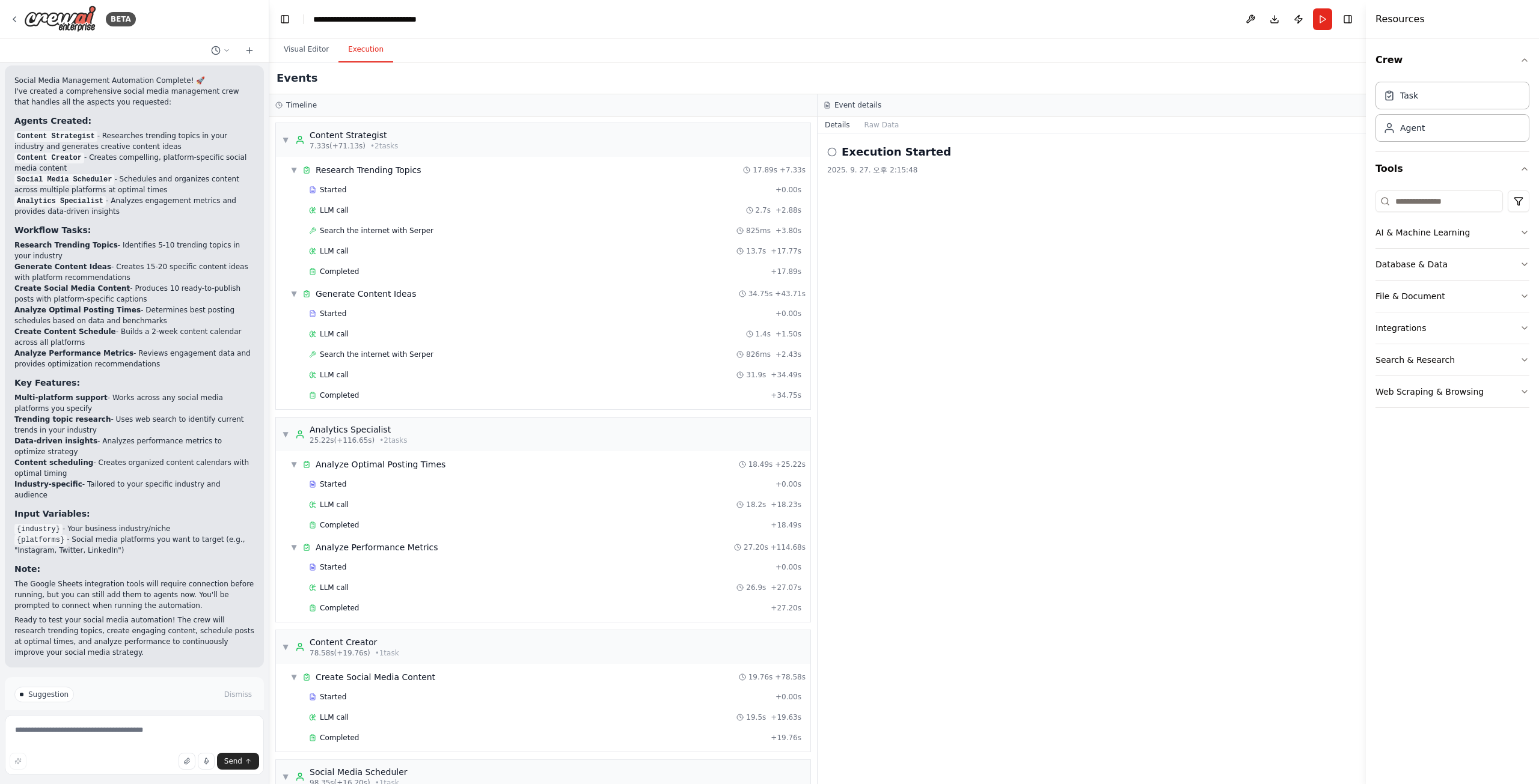
click at [154, 741] on span "Improve automation" at bounding box center [139, 745] width 73 height 10
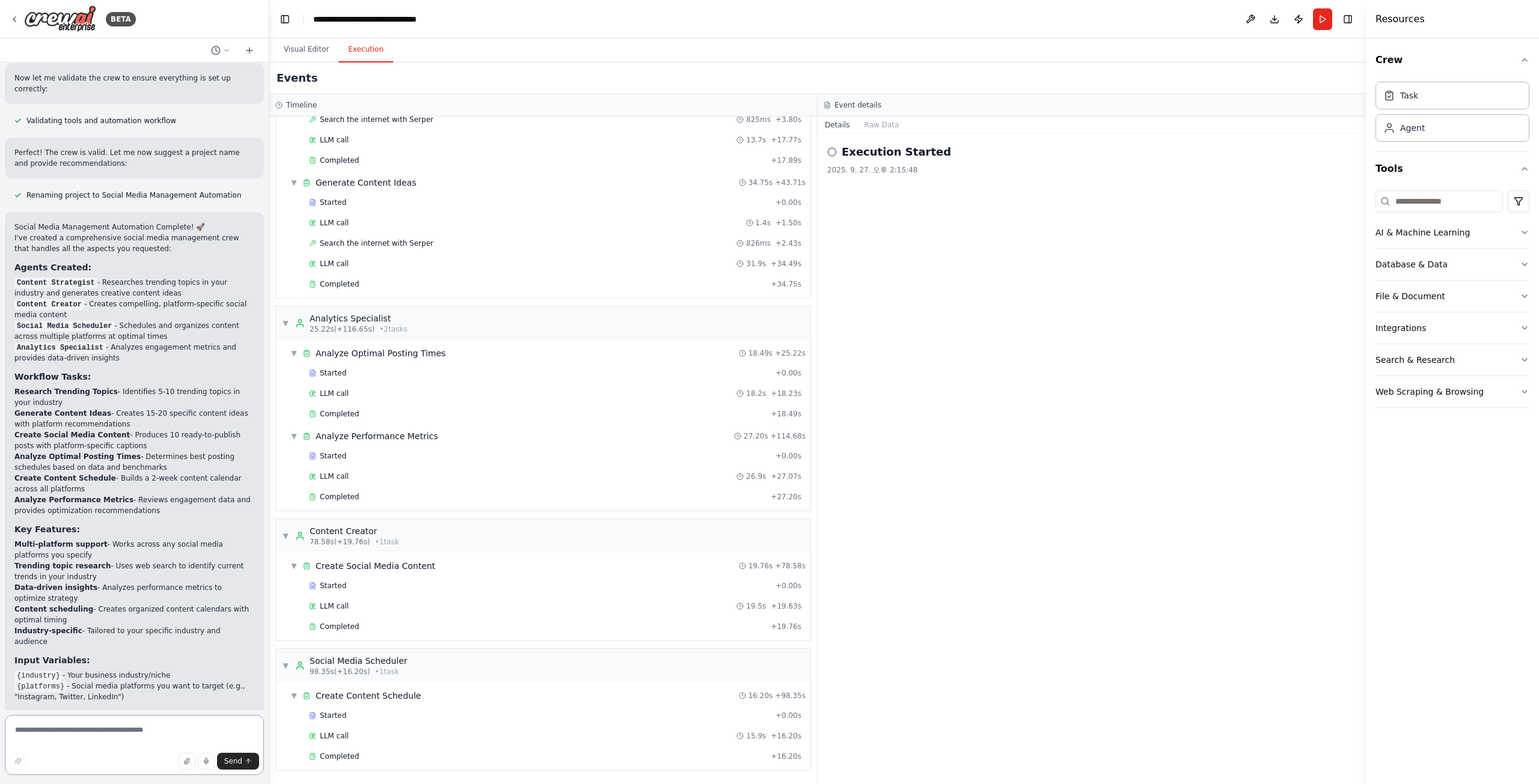
scroll to position [629, 0]
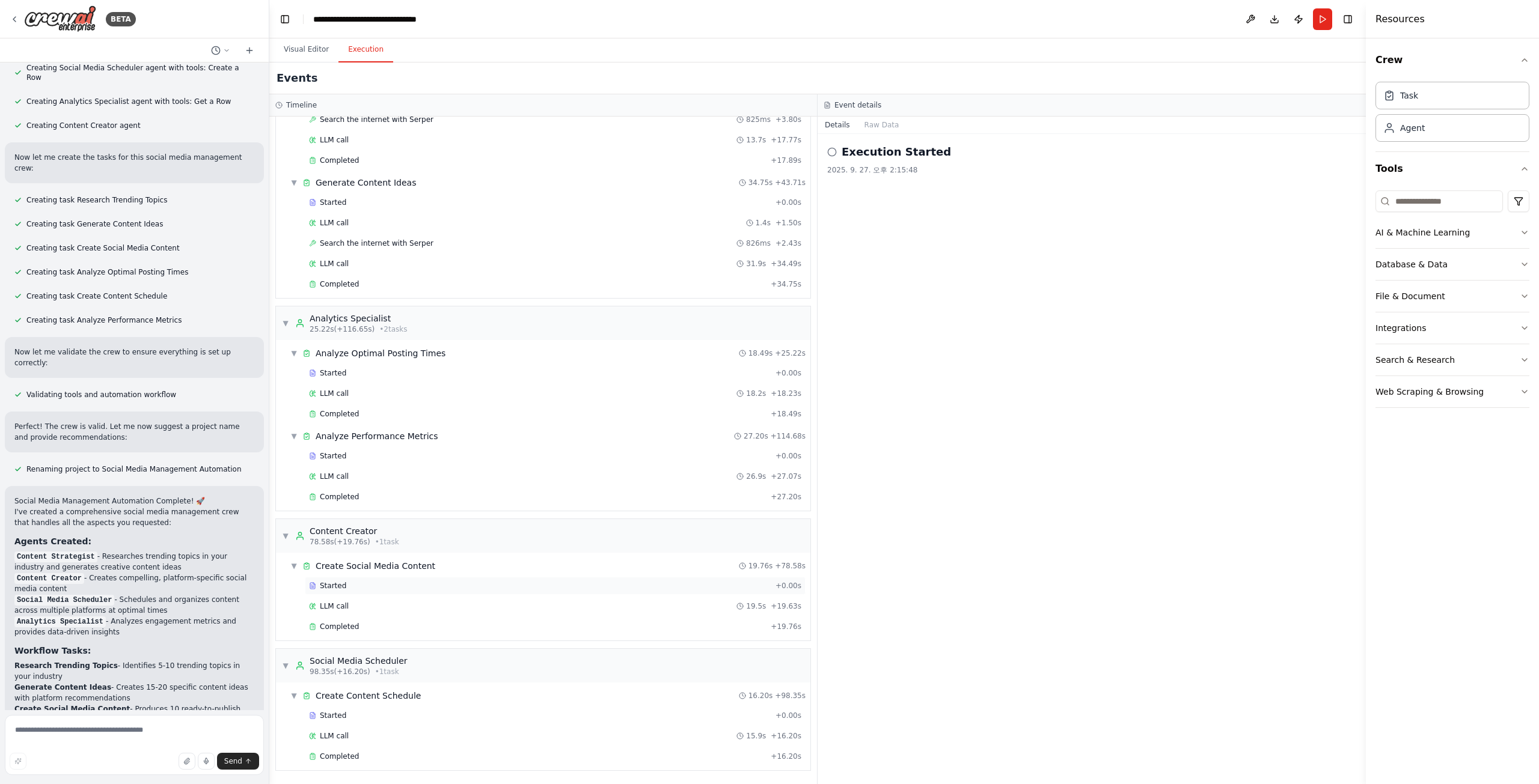
click at [589, 585] on div "Started" at bounding box center [540, 586] width 462 height 10
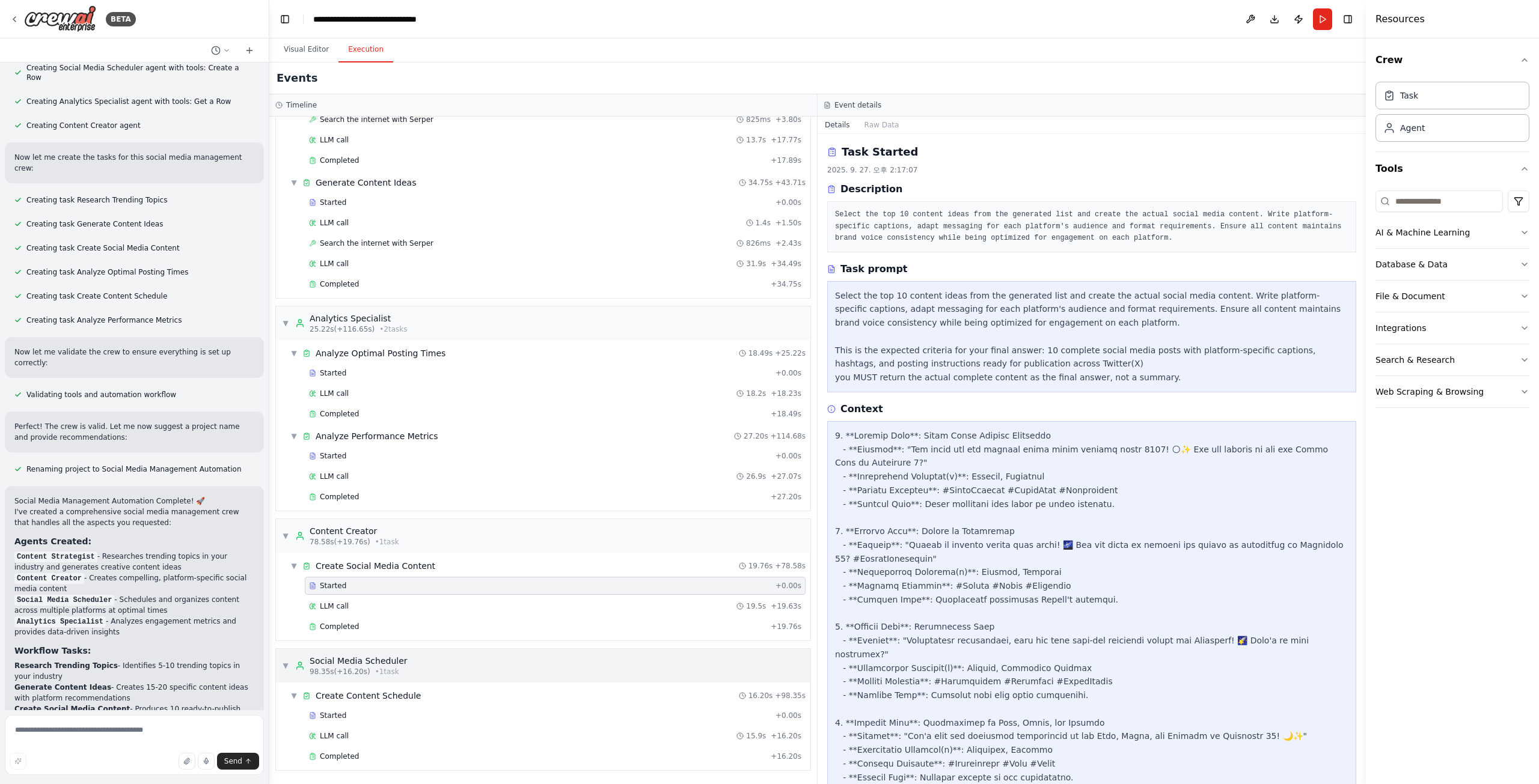
click at [616, 673] on div "▼ Social Media Scheduler 98.35s (+16.20s) • 1 task" at bounding box center [543, 666] width 534 height 34
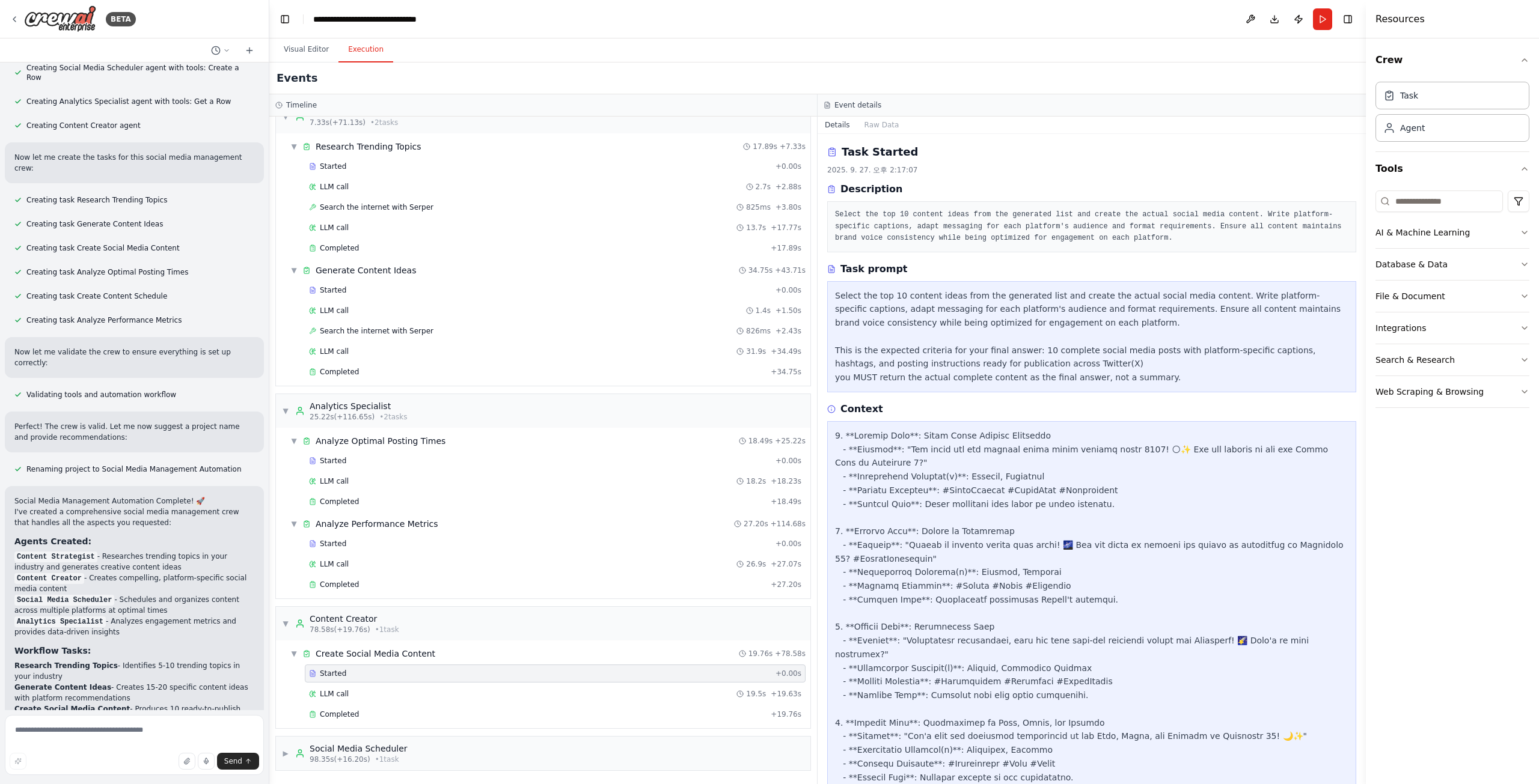
scroll to position [24, 0]
click at [707, 465] on div "Started" at bounding box center [540, 460] width 462 height 10
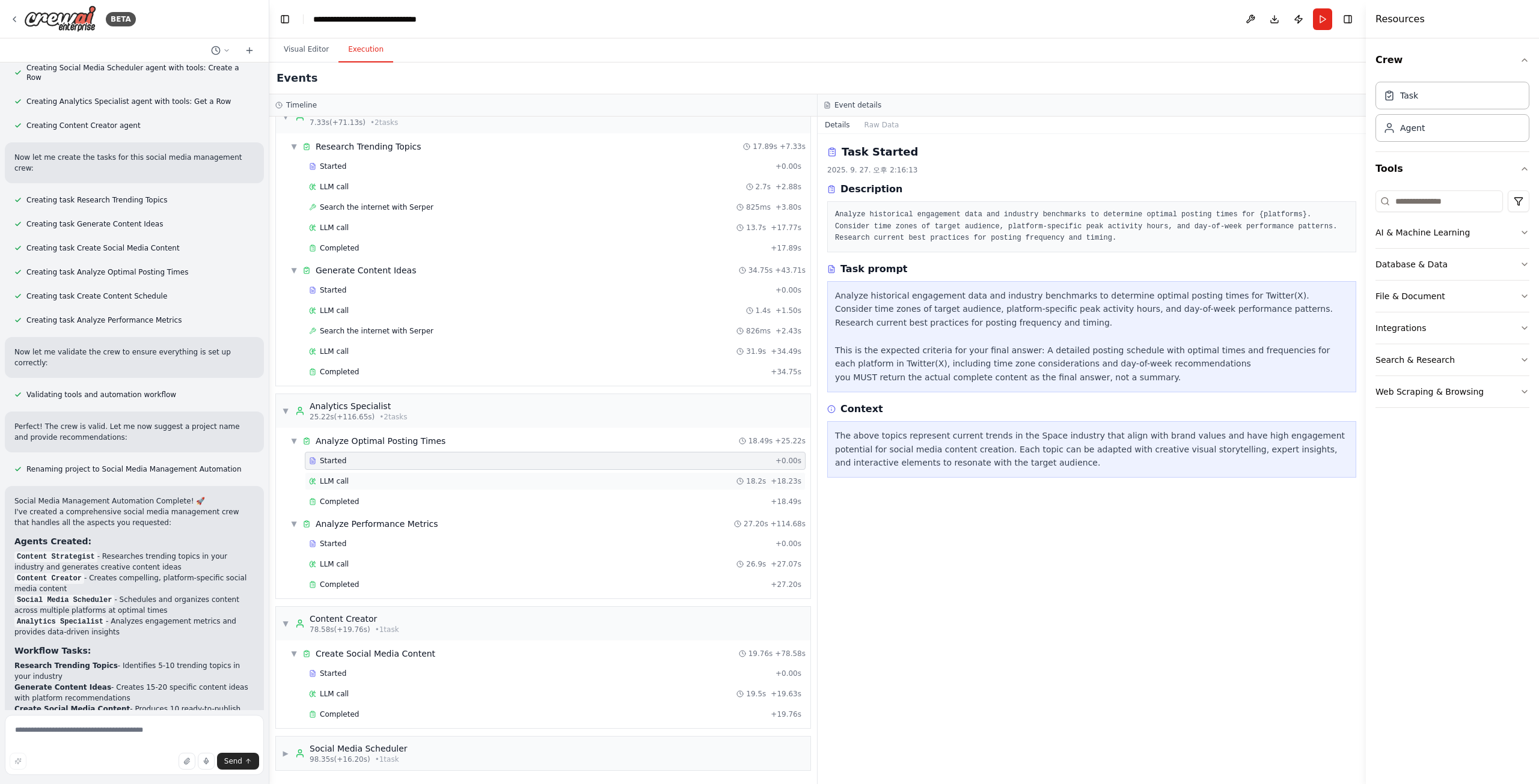
click at [692, 485] on div "LLM call 18.2s + 18.23s" at bounding box center [555, 481] width 492 height 10
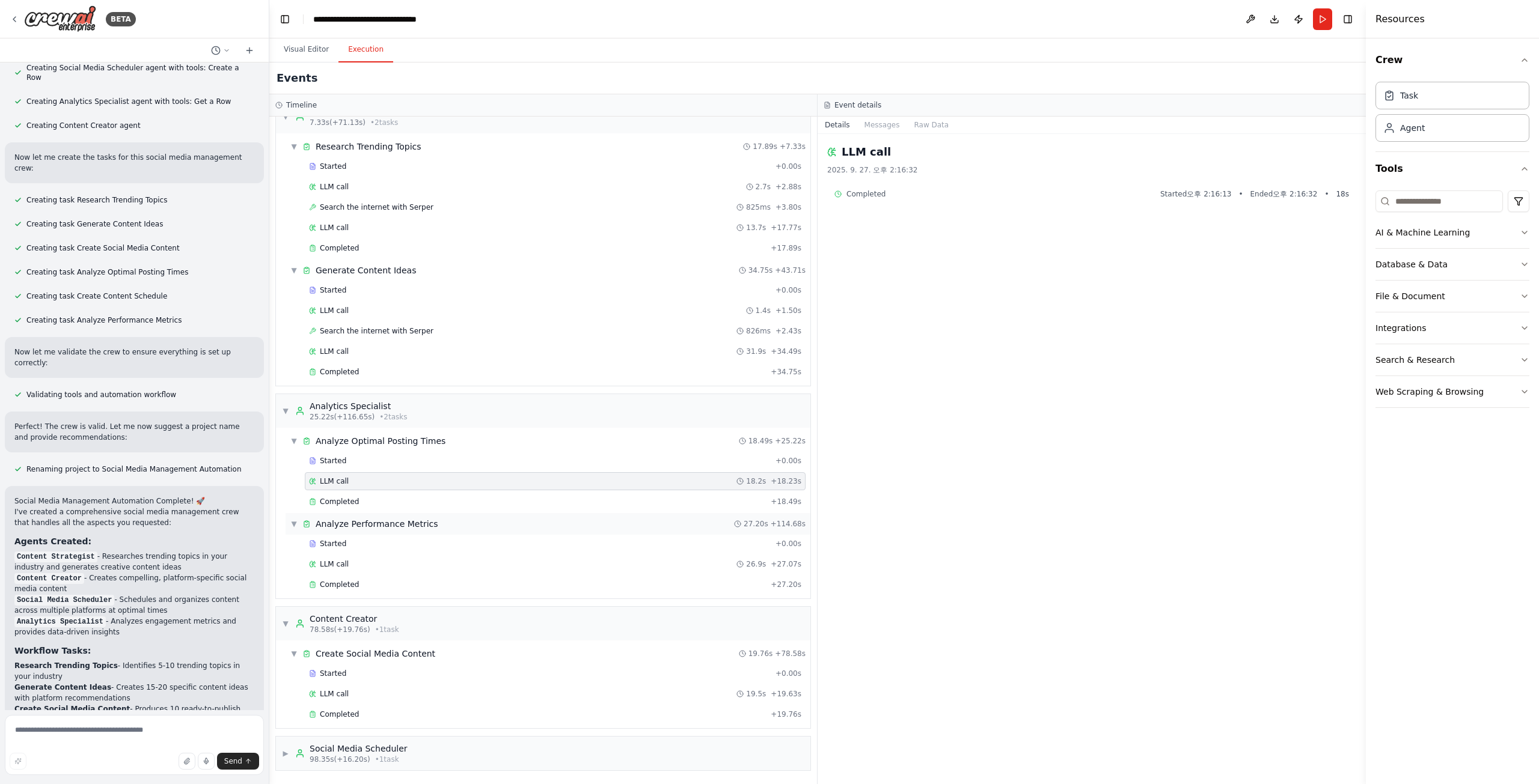
click at [657, 524] on div "▼ Analyze Performance Metrics 27.20s + 114.68s" at bounding box center [548, 524] width 525 height 22
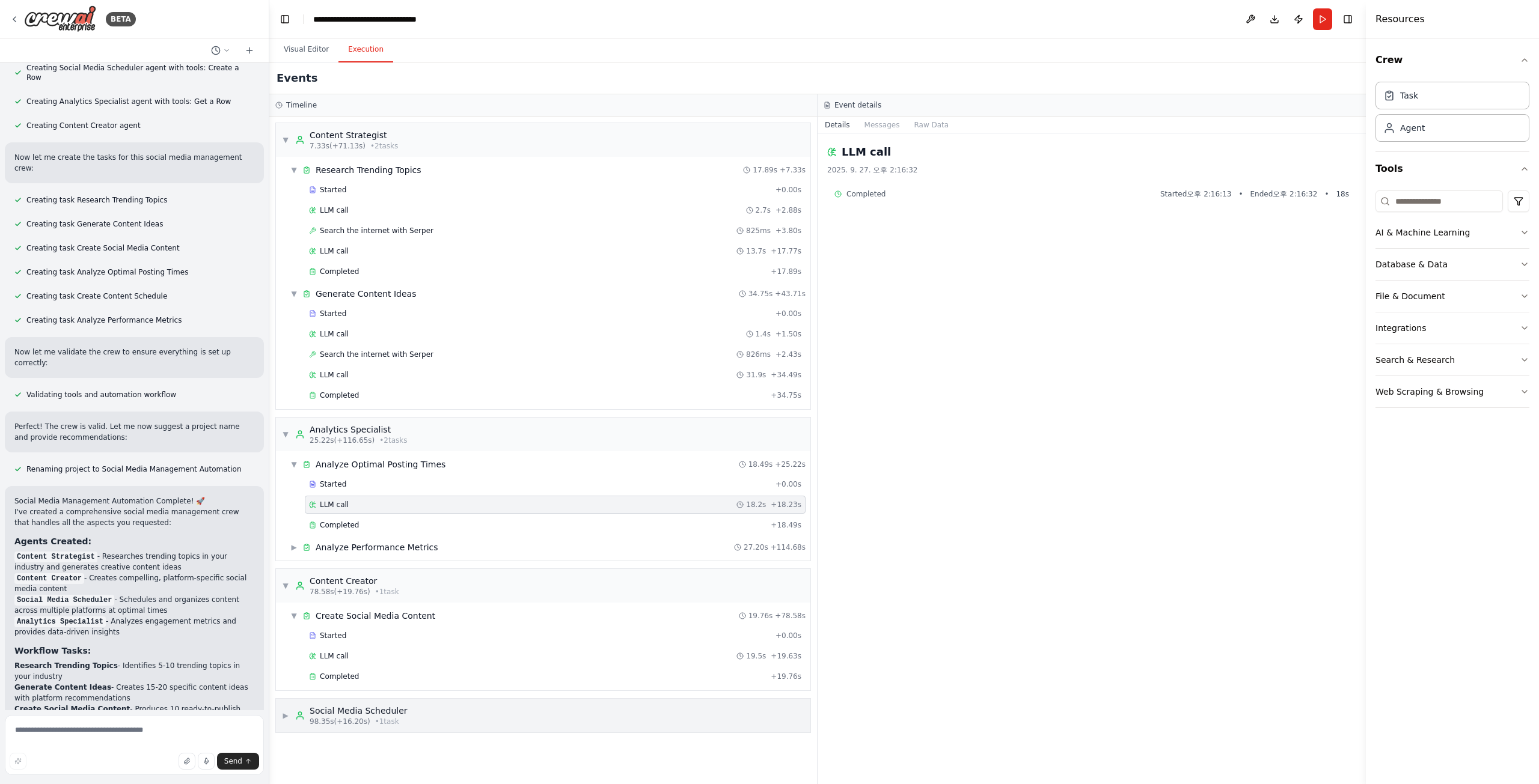
click at [558, 712] on div "▶ Social Media Scheduler 98.35s (+16.20s) • 1 task" at bounding box center [543, 715] width 534 height 34
click at [1326, 17] on button "Run" at bounding box center [1323, 19] width 19 height 22
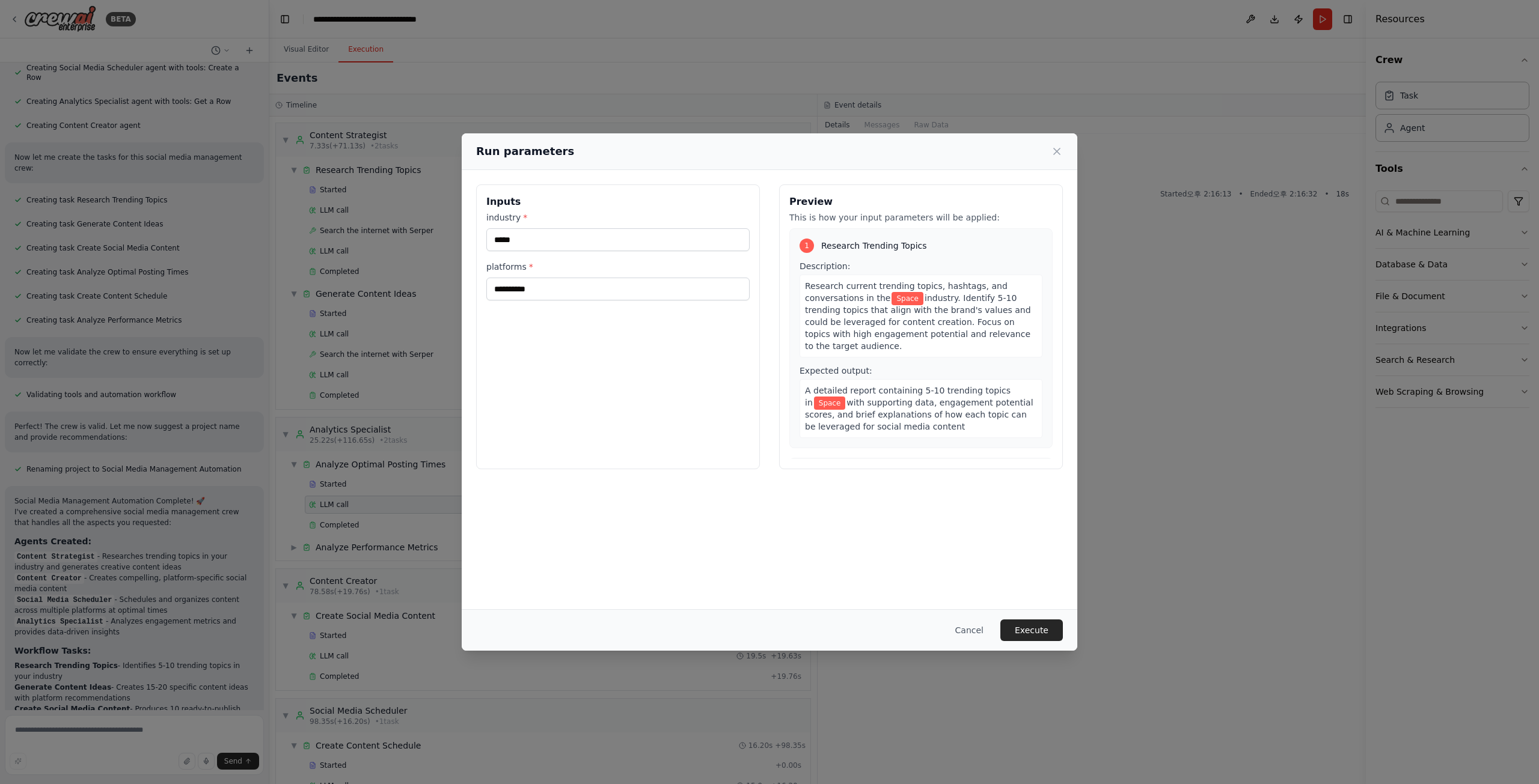
click at [993, 635] on button "Cancel" at bounding box center [969, 630] width 48 height 22
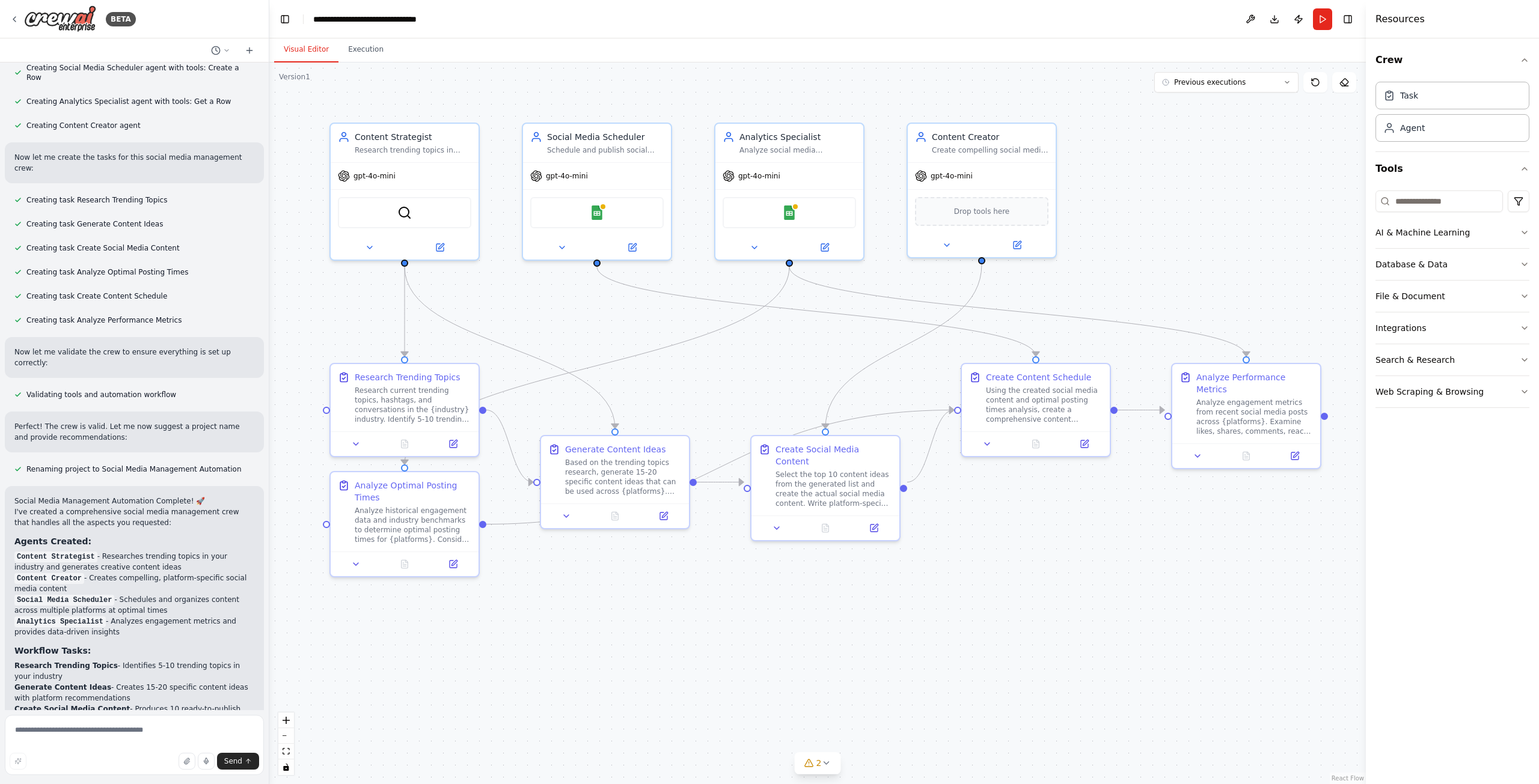
click at [300, 50] on button "Visual Editor" at bounding box center [306, 50] width 64 height 25
click at [383, 49] on button "Execution" at bounding box center [366, 50] width 55 height 25
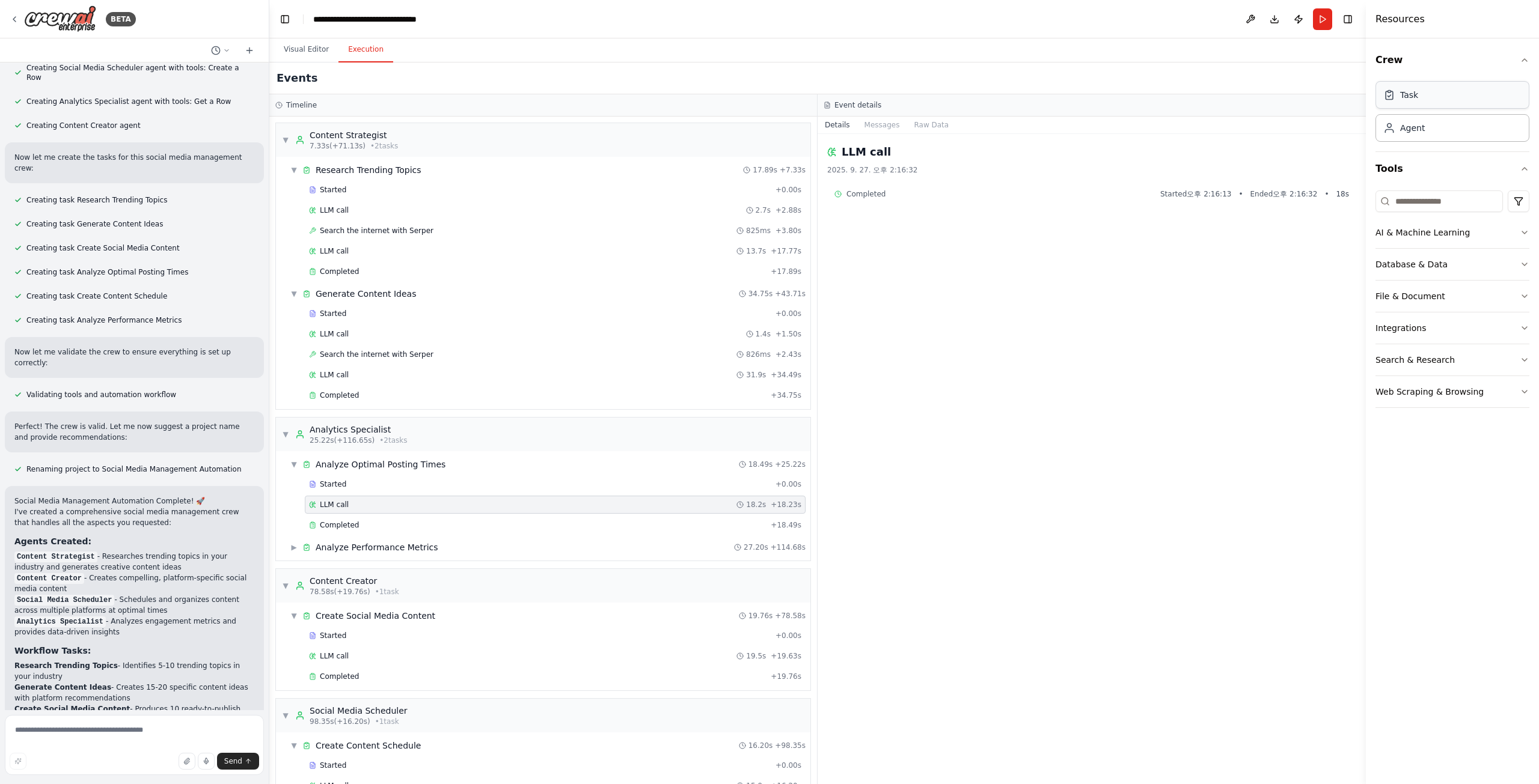
click at [1482, 92] on div "Task" at bounding box center [1452, 95] width 154 height 27
click at [1512, 127] on div "Agent" at bounding box center [1452, 127] width 154 height 27
click at [1351, 20] on button "Toggle Right Sidebar" at bounding box center [1347, 19] width 17 height 17
